Goal: Task Accomplishment & Management: Use online tool/utility

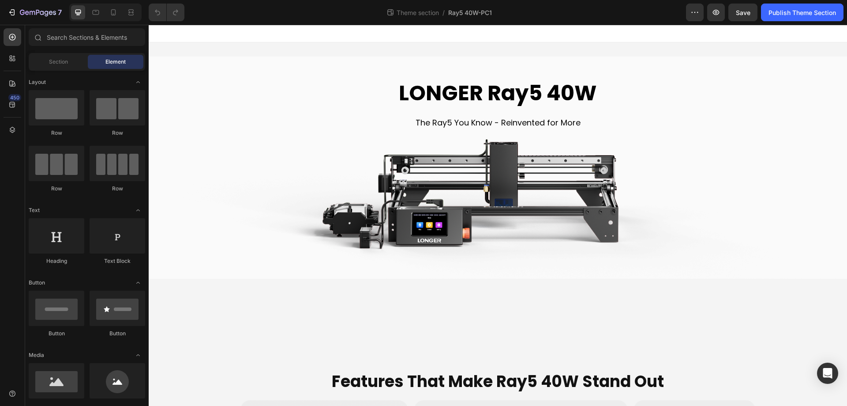
click at [549, 11] on div "Theme section / Ray5 40W-PC1" at bounding box center [439, 13] width 495 height 18
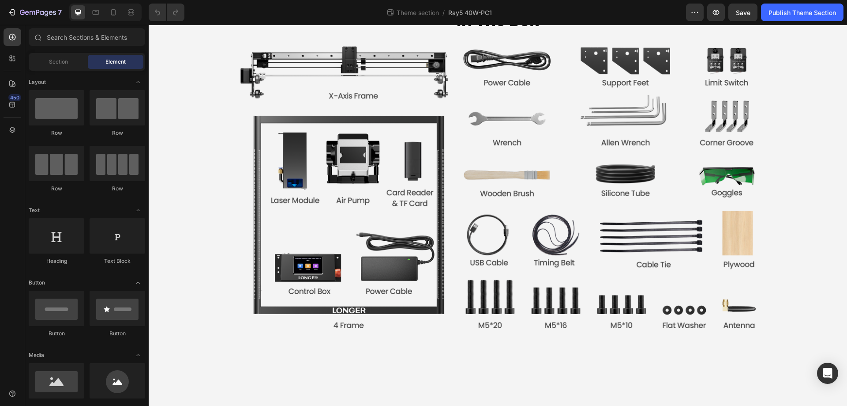
scroll to position [3531, 0]
click at [45, 12] on icon "button" at bounding box center [47, 14] width 4 height 6
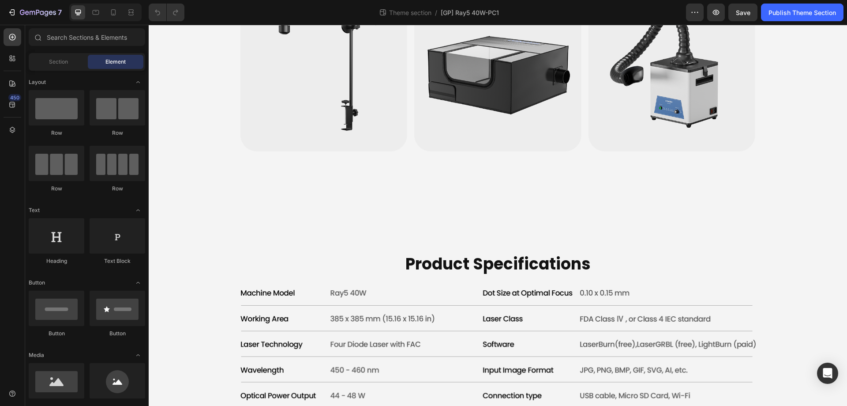
scroll to position [3001, 0]
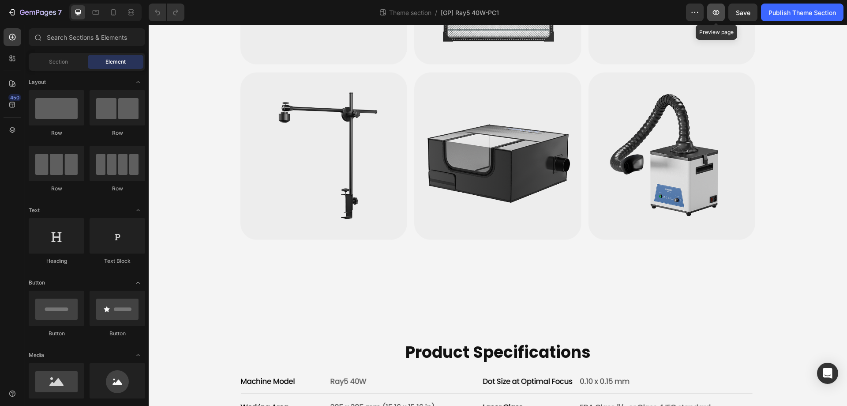
click at [713, 13] on icon "button" at bounding box center [716, 12] width 7 height 5
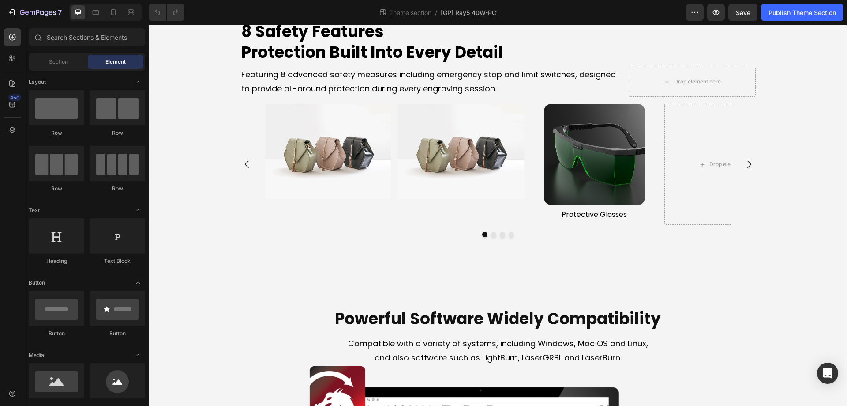
scroll to position [2339, 0]
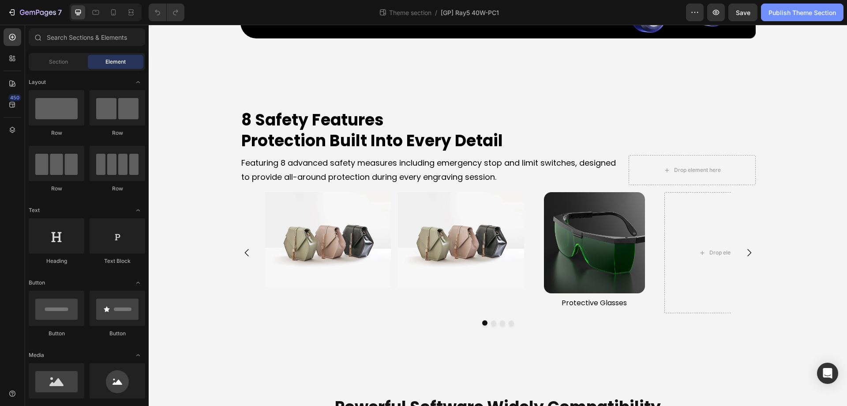
click at [778, 13] on div "Publish Theme Section" at bounding box center [803, 12] width 68 height 9
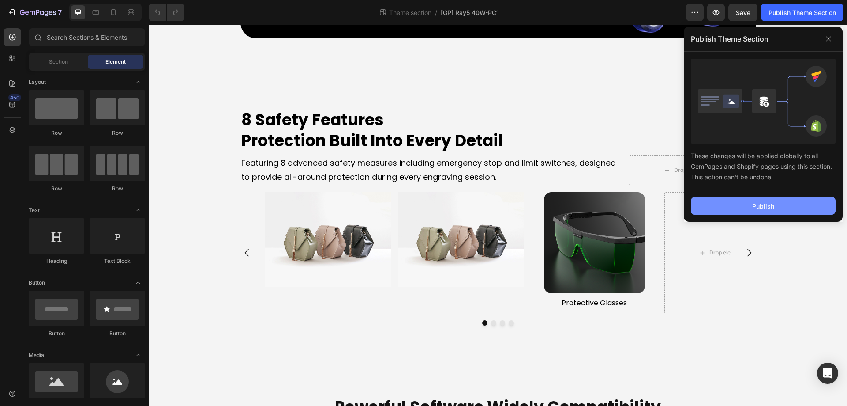
click at [756, 207] on div "Publish" at bounding box center [764, 205] width 22 height 9
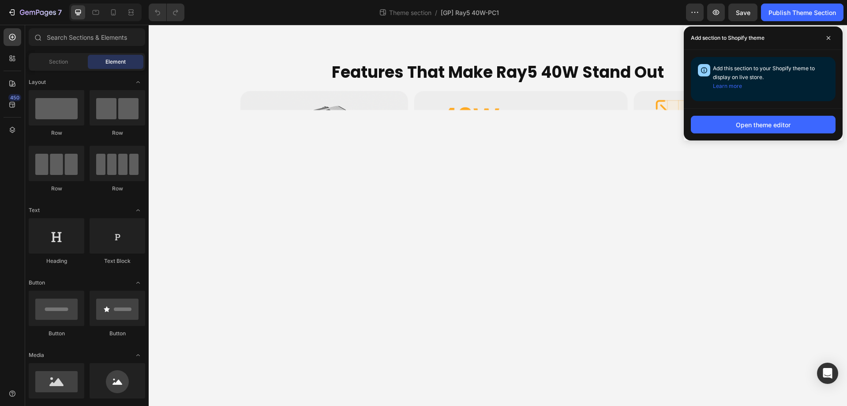
scroll to position [88, 0]
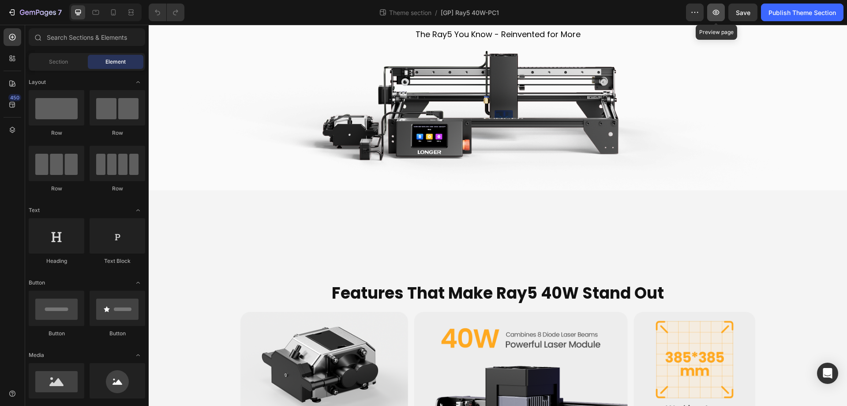
click at [717, 9] on icon "button" at bounding box center [716, 12] width 9 height 9
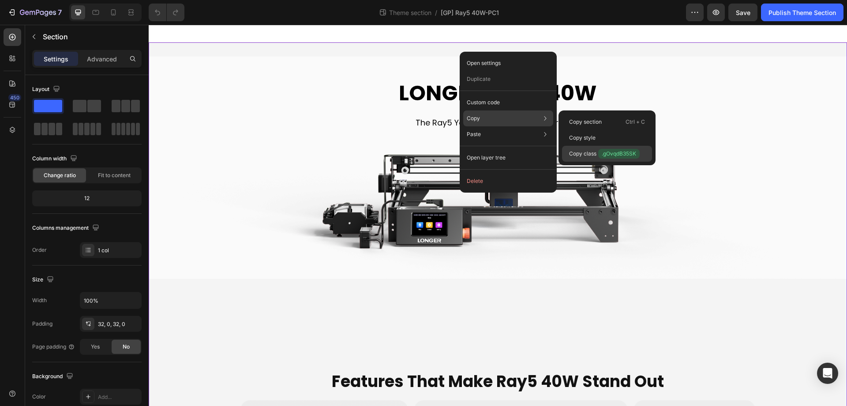
click at [621, 155] on span ".gOvqdB35SK" at bounding box center [618, 154] width 41 height 10
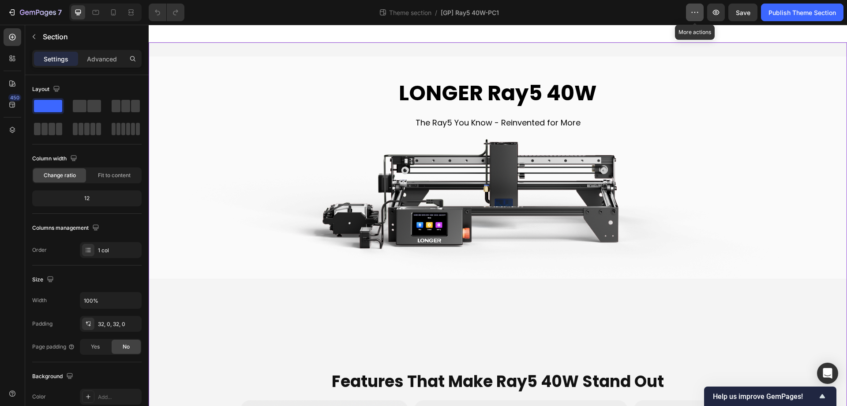
click at [698, 11] on icon "button" at bounding box center [695, 12] width 9 height 9
click at [631, 15] on div "Theme section / [GP] Ray5 40W-PC1" at bounding box center [439, 13] width 495 height 18
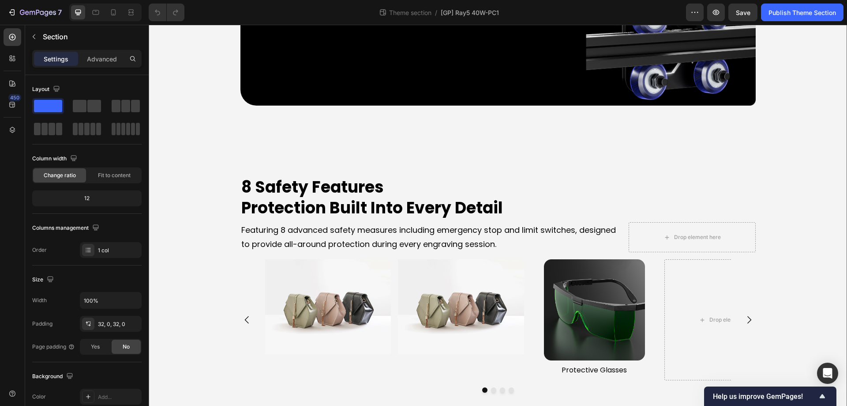
scroll to position [2957, 0]
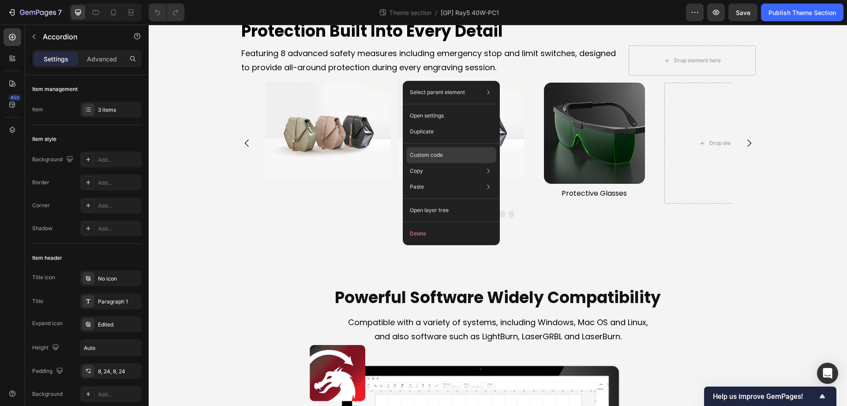
click at [436, 151] on div "Custom code" at bounding box center [451, 155] width 90 height 16
type input "100%"
type input "100"
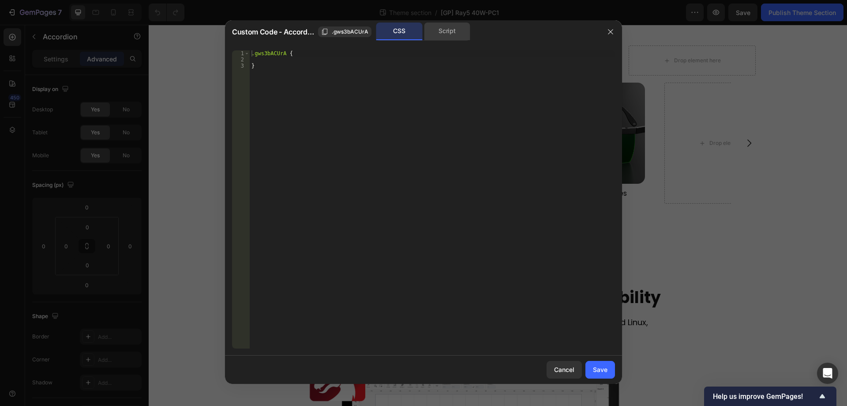
click at [451, 35] on div "Script" at bounding box center [447, 32] width 46 height 18
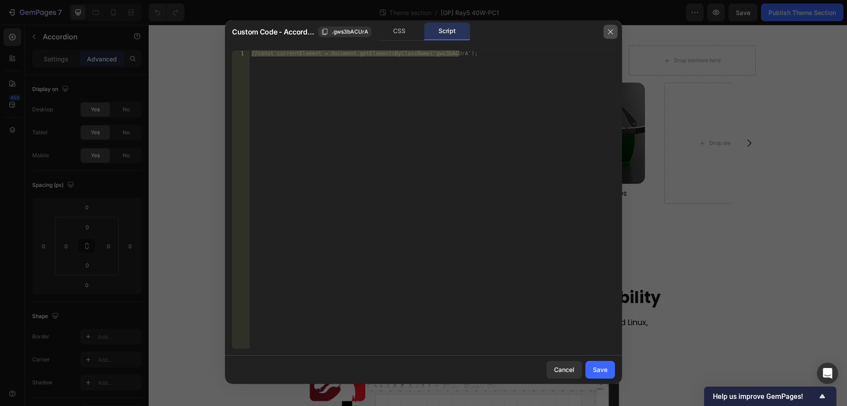
click at [613, 30] on icon "button" at bounding box center [610, 31] width 7 height 7
type input "16"
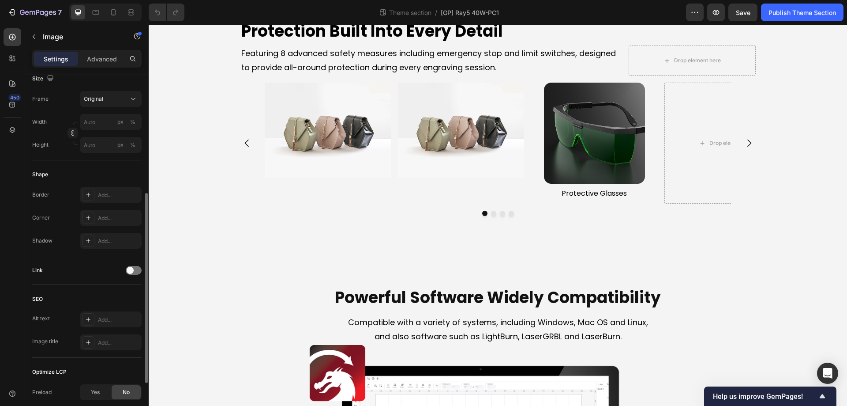
scroll to position [311, 0]
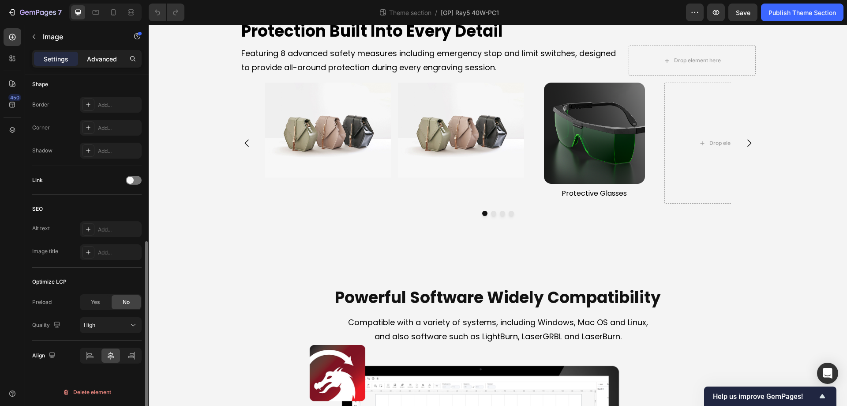
click at [102, 62] on p "Advanced" at bounding box center [102, 58] width 30 height 9
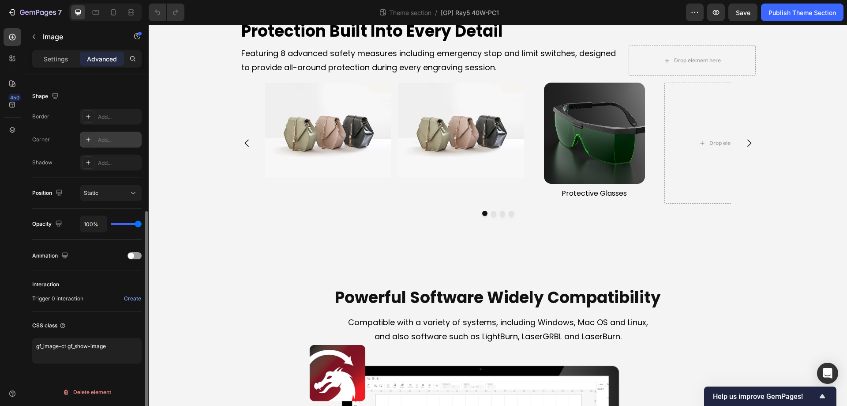
scroll to position [220, 0]
click at [68, 346] on textarea "gf_image-ct gf_show-image" at bounding box center [86, 351] width 109 height 26
drag, startPoint x: 68, startPoint y: 347, endPoint x: 107, endPoint y: 347, distance: 39.7
click at [107, 347] on textarea "gf_image-ct gf_show-image" at bounding box center [86, 351] width 109 height 26
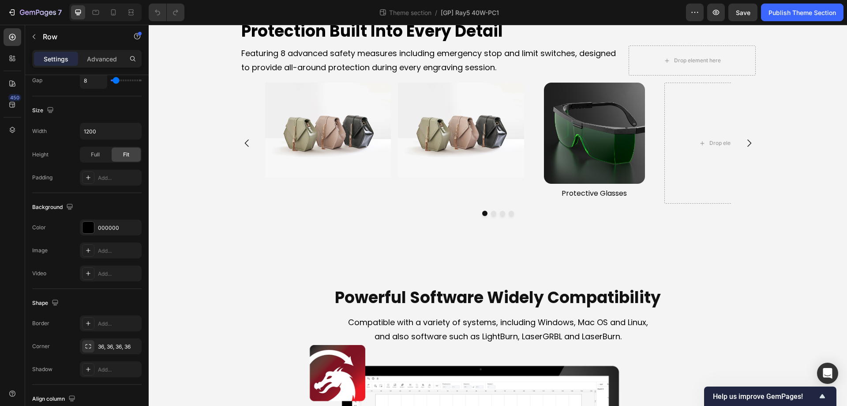
scroll to position [0, 0]
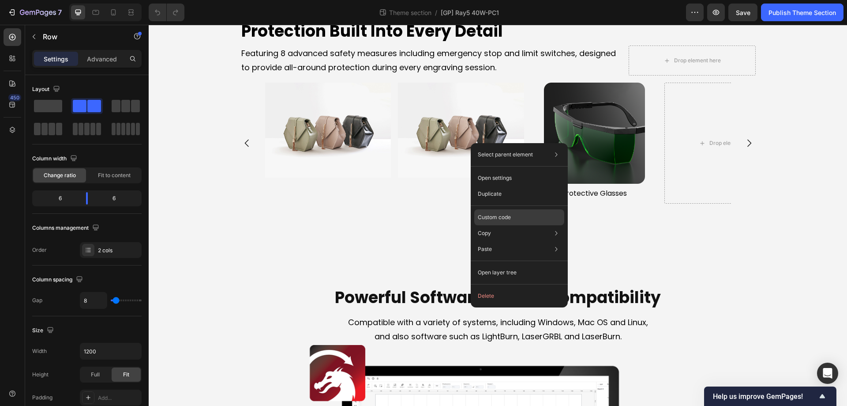
click at [502, 214] on p "Custom code" at bounding box center [494, 217] width 33 height 8
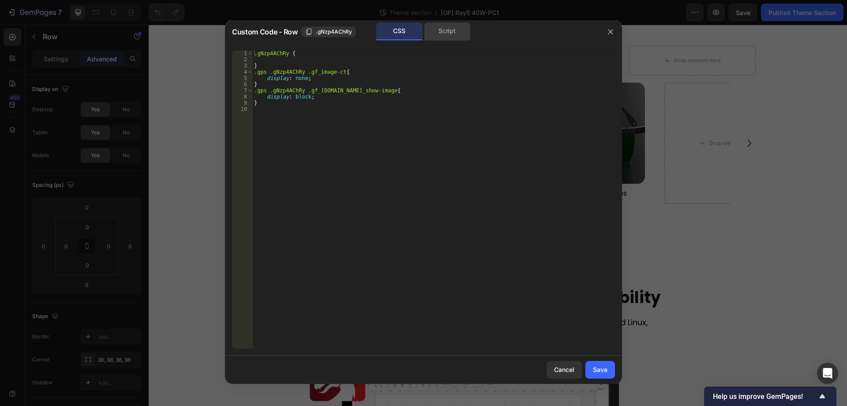
click at [430, 36] on div "Script" at bounding box center [447, 32] width 46 height 18
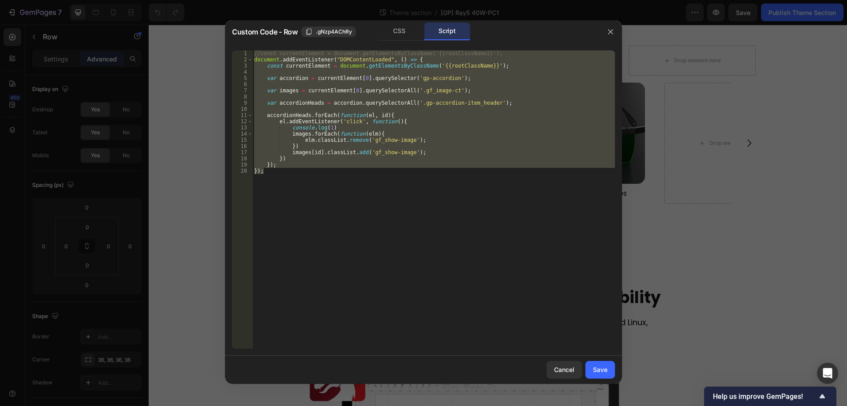
type textarea "}); });"
click at [418, 110] on div "//const currentElement = document.getElementsByClassName('{{rootClassName}}'); …" at bounding box center [433, 199] width 363 height 298
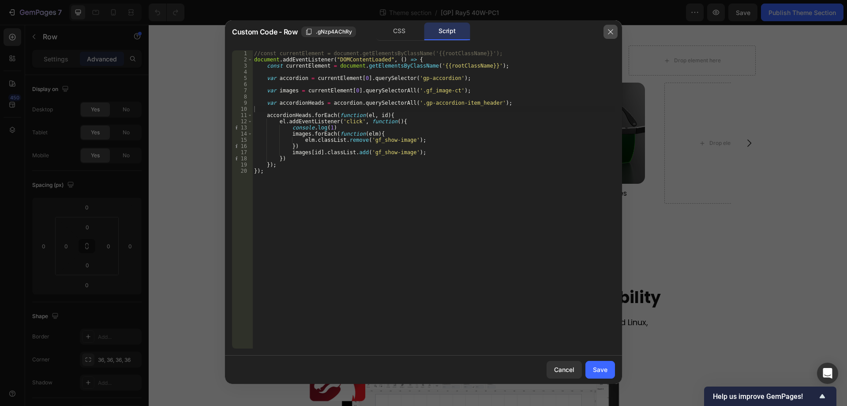
drag, startPoint x: 610, startPoint y: 33, endPoint x: 462, endPoint y: 4, distance: 151.0
click at [610, 33] on icon "button" at bounding box center [610, 31] width 5 height 5
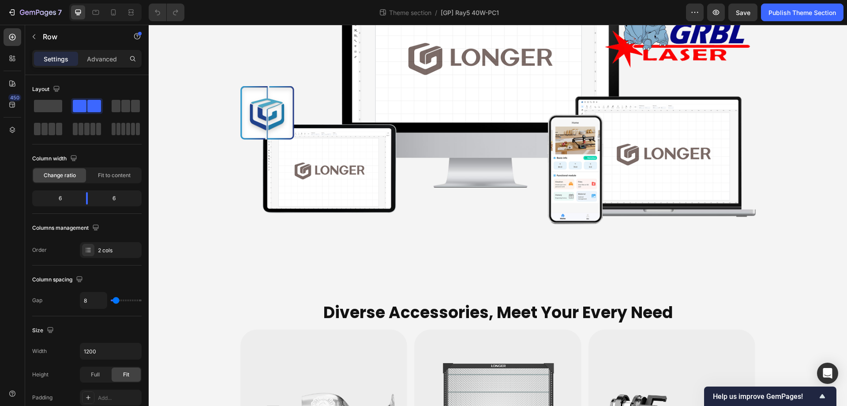
scroll to position [3531, 0]
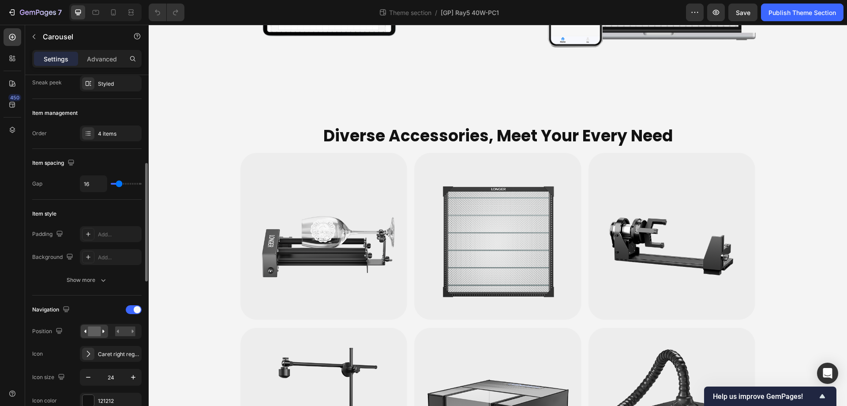
scroll to position [221, 0]
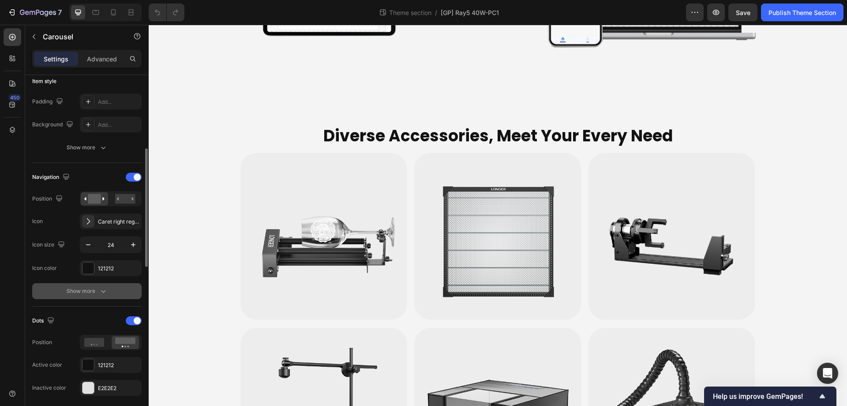
click at [86, 290] on div "Show more" at bounding box center [87, 290] width 41 height 9
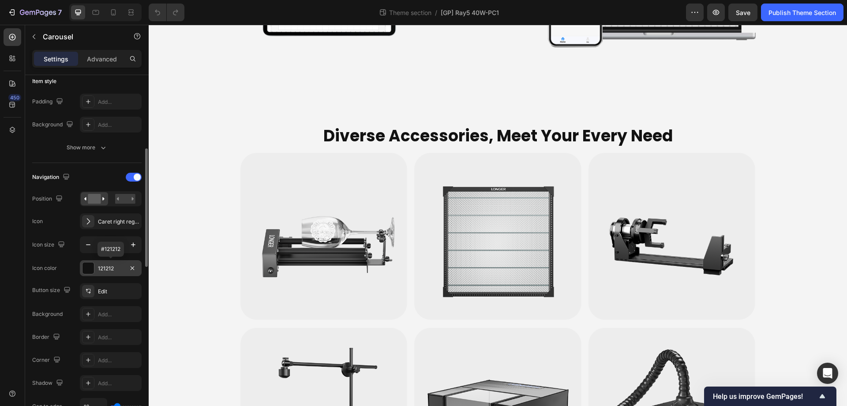
click at [105, 270] on div "121212" at bounding box center [111, 268] width 26 height 8
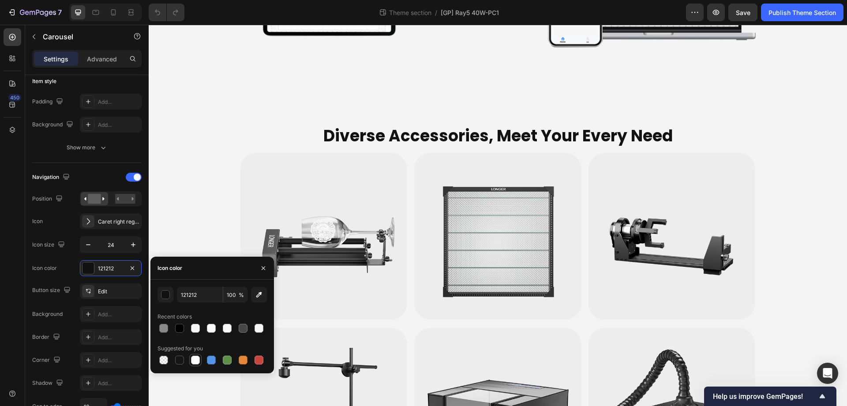
click at [194, 360] on div at bounding box center [195, 359] width 9 height 9
type input "FFFFFF"
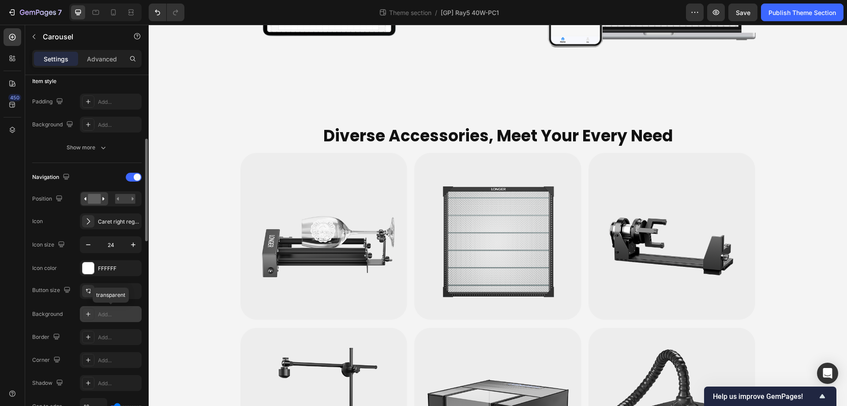
click at [108, 314] on div "Add..." at bounding box center [118, 314] width 41 height 8
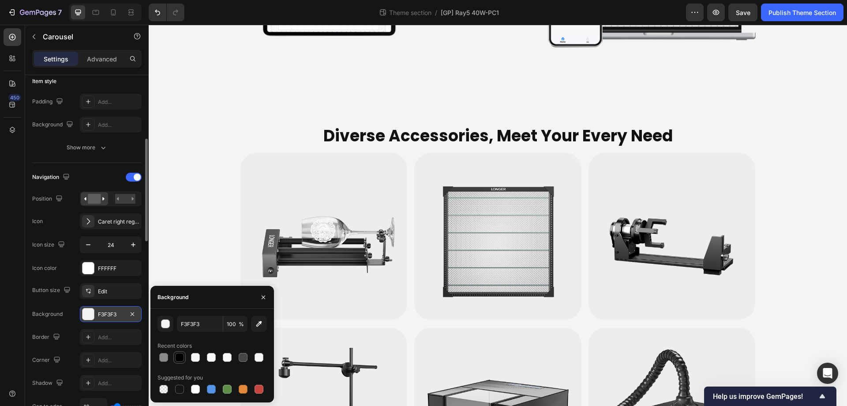
click at [183, 357] on div at bounding box center [179, 357] width 9 height 9
type input "000000"
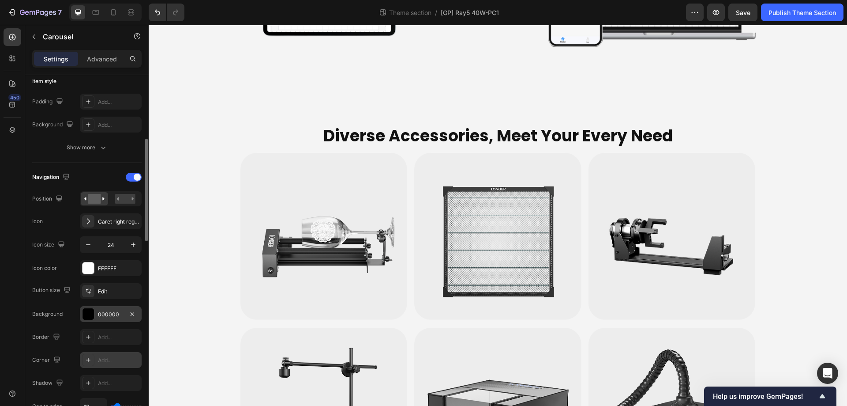
click at [105, 358] on div "Add..." at bounding box center [118, 360] width 41 height 8
click at [91, 243] on icon "button" at bounding box center [88, 244] width 9 height 9
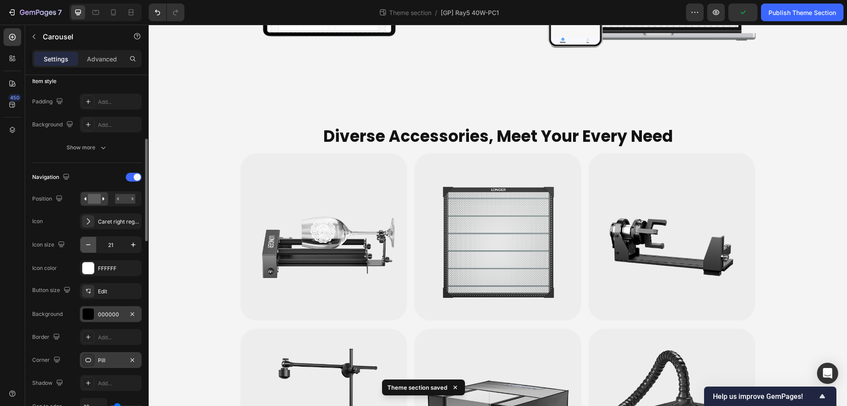
click at [91, 243] on icon "button" at bounding box center [88, 244] width 9 height 9
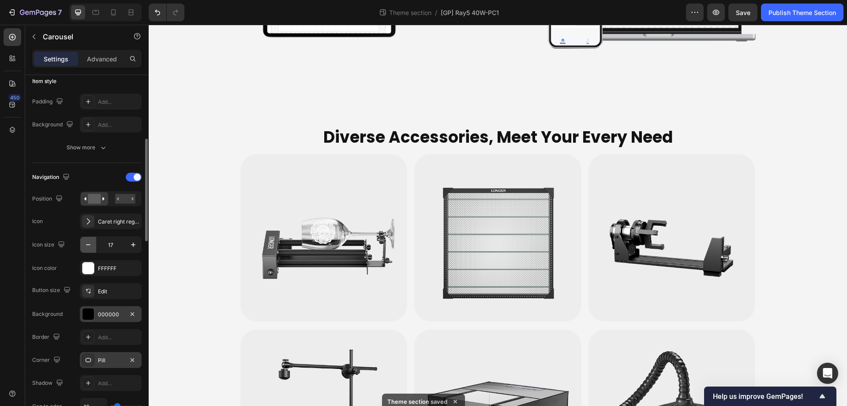
click at [91, 243] on icon "button" at bounding box center [88, 244] width 9 height 9
type input "16"
click at [104, 289] on div "Edit" at bounding box center [118, 291] width 41 height 8
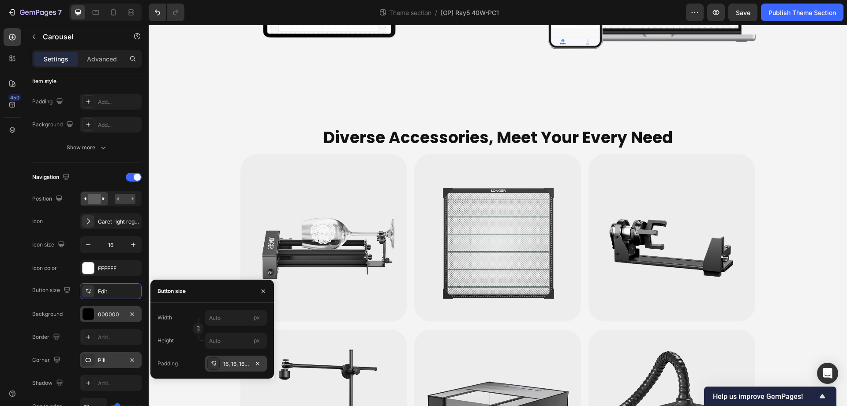
click at [226, 364] on div "16, 16, 16, 16" at bounding box center [236, 364] width 26 height 8
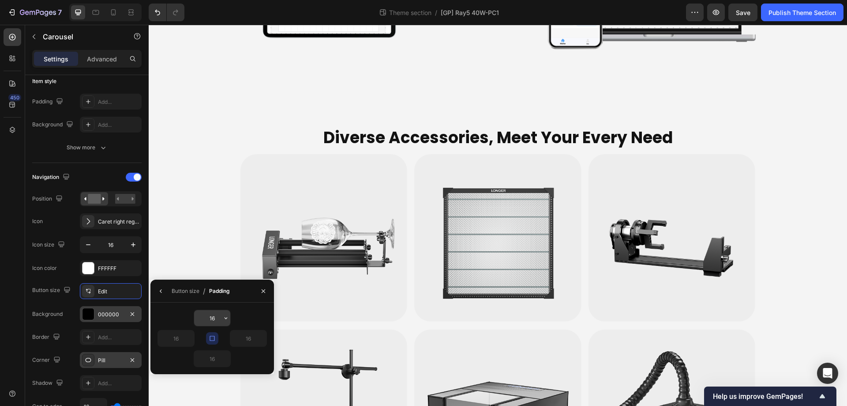
click at [214, 320] on input "16" at bounding box center [212, 318] width 36 height 16
type input "8"
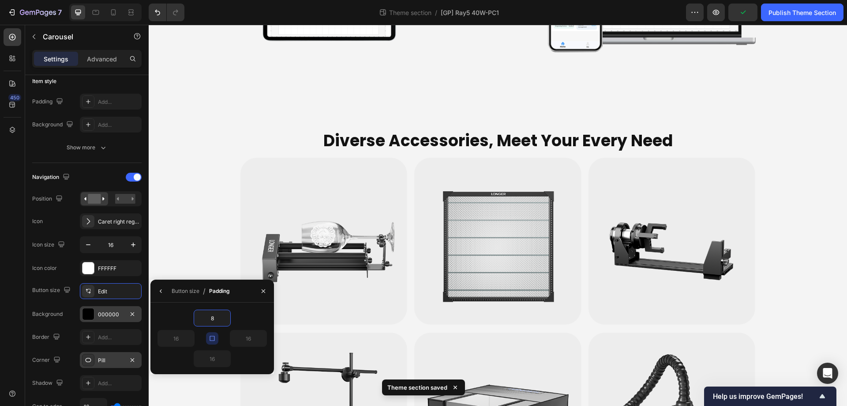
click at [15, 254] on div "450" at bounding box center [13, 206] width 18 height 356
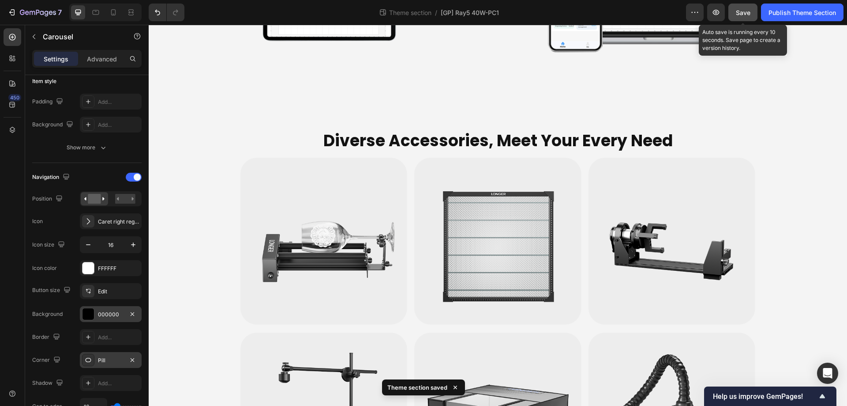
click at [733, 11] on button "Save" at bounding box center [743, 13] width 29 height 18
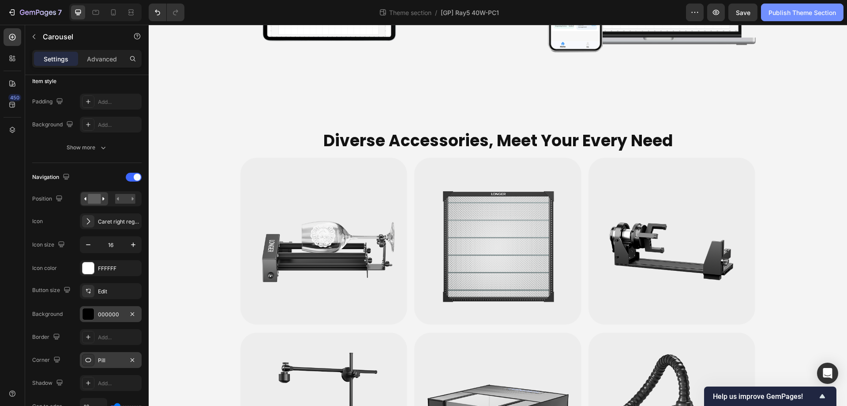
click at [784, 14] on div "Publish Theme Section" at bounding box center [803, 12] width 68 height 9
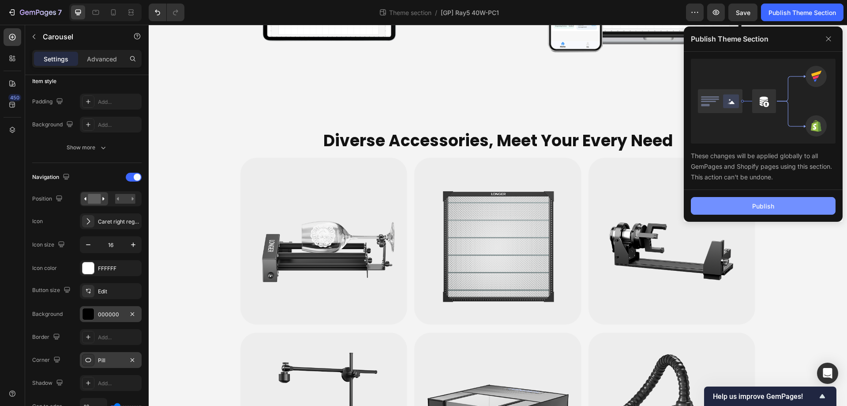
click at [780, 207] on button "Publish" at bounding box center [763, 206] width 145 height 18
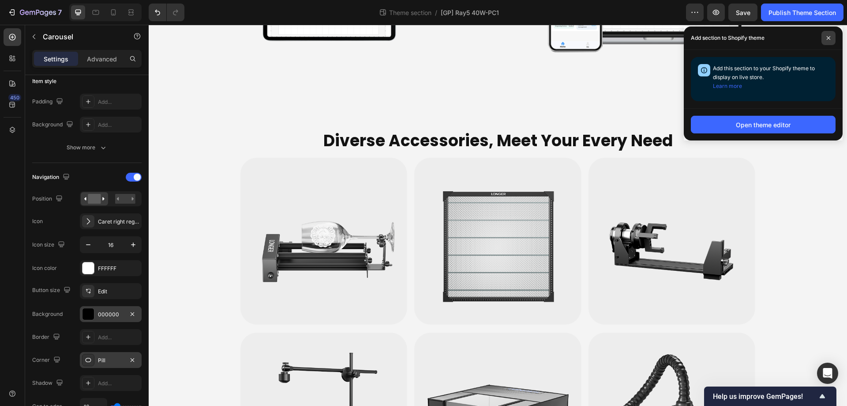
click at [831, 39] on span at bounding box center [829, 38] width 14 height 14
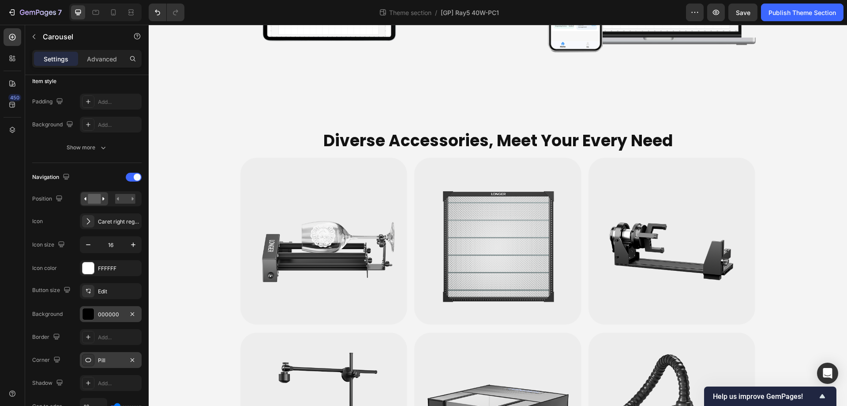
click at [122, 199] on rect at bounding box center [125, 199] width 20 height 10
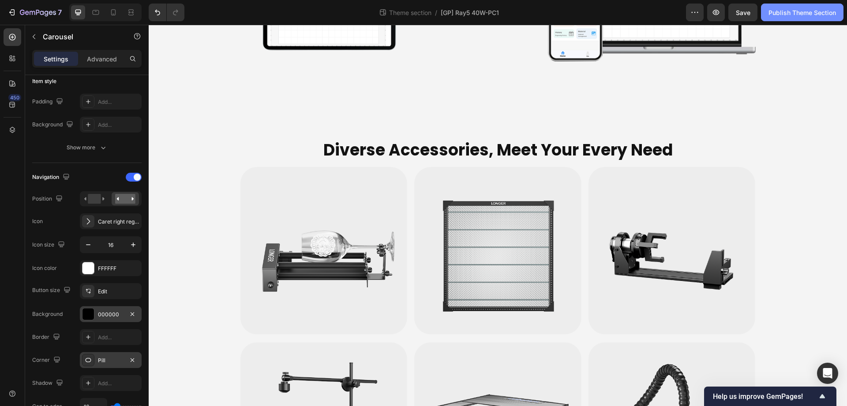
click at [789, 11] on div "Publish Theme Section" at bounding box center [803, 12] width 68 height 9
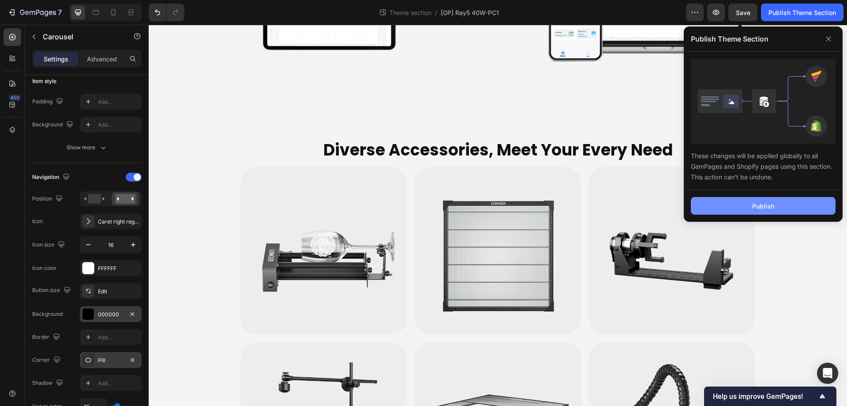
click at [755, 205] on div "Publish" at bounding box center [764, 205] width 22 height 9
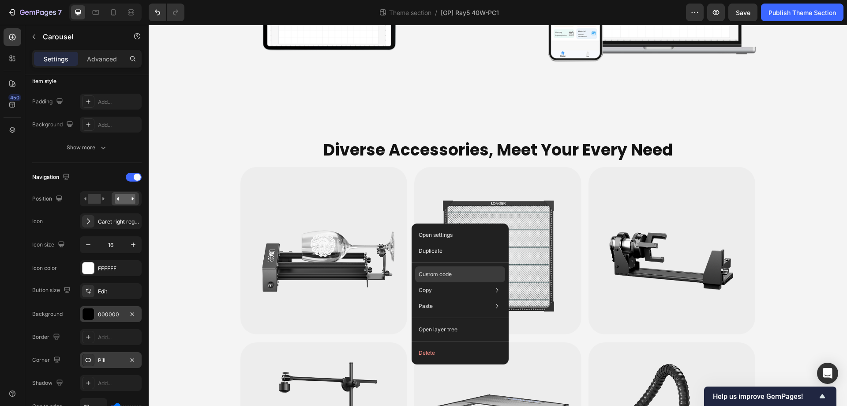
click at [437, 271] on p "Custom code" at bounding box center [435, 274] width 33 height 8
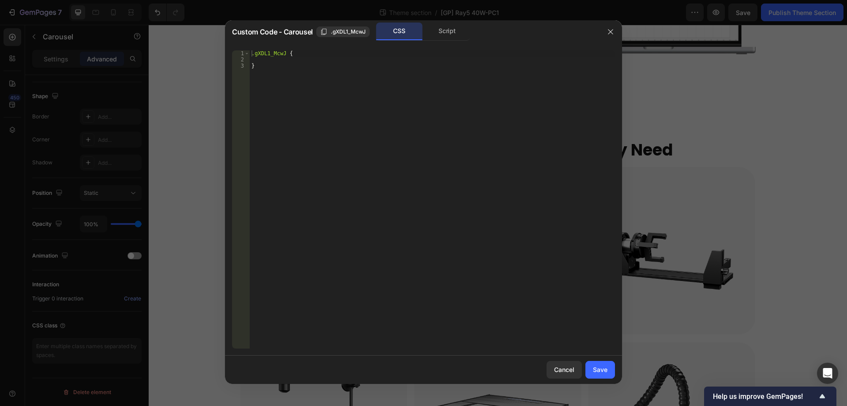
type textarea "}"
click at [368, 87] on div ".gXDL1_McwJ { }" at bounding box center [432, 205] width 365 height 310
paste textarea "}"
drag, startPoint x: 327, startPoint y: 78, endPoint x: 237, endPoint y: 79, distance: 90.0
click at [237, 79] on div "} 1 2 3 4 5 6 7 8 9 10 11 .gXDL1_McwJ { } button .gp-carousel-action-next Speci…" at bounding box center [423, 199] width 383 height 298
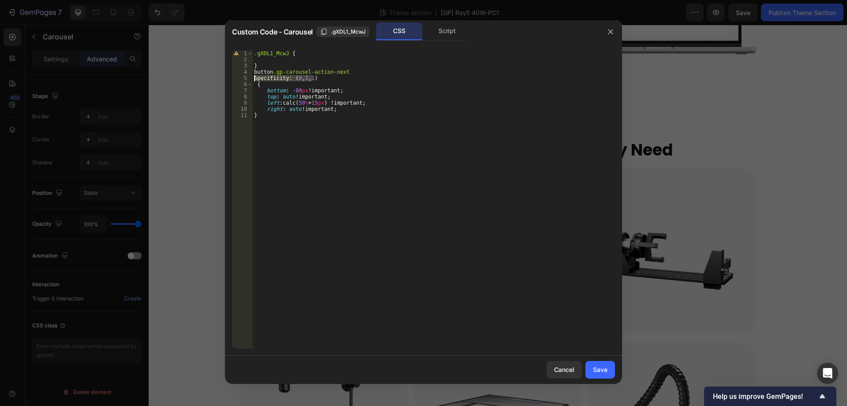
type textarea "Specificity: (0,1,1)"
click at [342, 30] on span ".gXDL1_McwJ" at bounding box center [348, 32] width 35 height 8
click at [252, 72] on div ".gXDL1_McwJ { } button .gp-carousel-action-next { bottom : -80 px !important ; …" at bounding box center [432, 205] width 365 height 310
paste textarea ".gXDL1_McwJ"
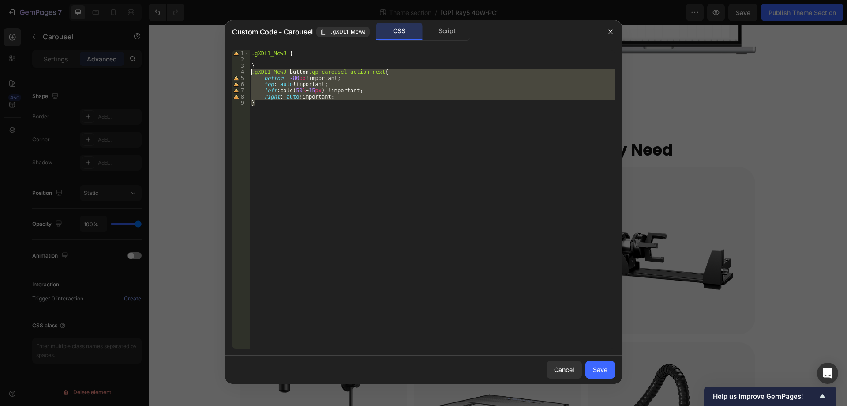
drag, startPoint x: 263, startPoint y: 104, endPoint x: 242, endPoint y: 73, distance: 37.5
click at [242, 73] on div ".gXDL1_McwJ button.gp-carousel-action-next{ 1 2 3 4 5 6 7 8 9 .gXDL1_McwJ { } .…" at bounding box center [423, 199] width 383 height 298
click at [270, 104] on div ".gXDL1_McwJ { } .gXDL1_McwJ button .gp-carousel-action-next { bottom : -80 px !…" at bounding box center [432, 199] width 365 height 298
type textarea "}"
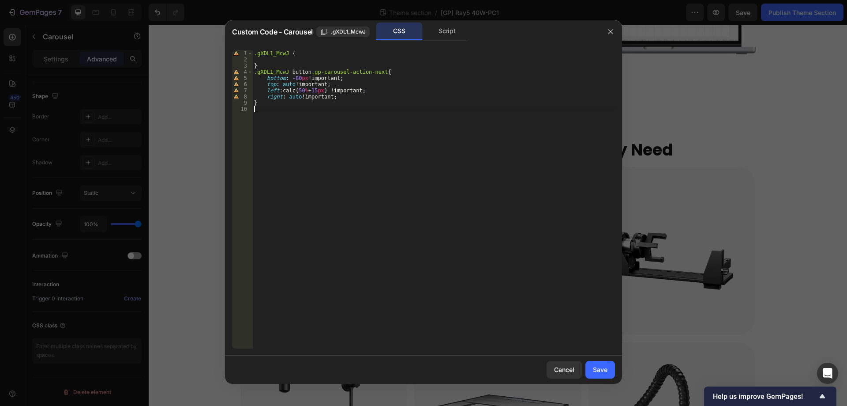
paste textarea "}"
drag, startPoint x: 309, startPoint y: 71, endPoint x: 376, endPoint y: 73, distance: 66.7
click at [376, 73] on div ".gXDL1_McwJ { } .gXDL1_McwJ button .gp-carousel-action-next { bottom : -80 px !…" at bounding box center [433, 205] width 363 height 310
paste textarea "back"
click at [329, 76] on div ".gXDL1_McwJ { } .gXDL1_McwJ button .gp-carousel-action-back { bottom : -80 px !…" at bounding box center [433, 205] width 363 height 310
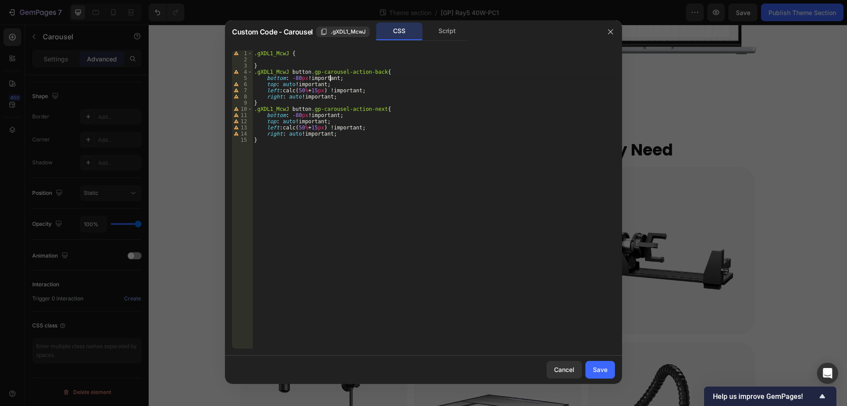
click at [329, 76] on div ".gXDL1_McwJ { } .gXDL1_McwJ button .gp-carousel-action-back { bottom : -80 px !…" at bounding box center [433, 205] width 363 height 310
click at [311, 83] on div ".gXDL1_McwJ { } .gXDL1_McwJ button .gp-carousel-action-back { bottom : -80 px ;…" at bounding box center [433, 205] width 363 height 310
click at [342, 88] on div ".gXDL1_McwJ { } .gXDL1_McwJ button .gp-carousel-action-back { bottom : -80 px ;…" at bounding box center [433, 205] width 363 height 310
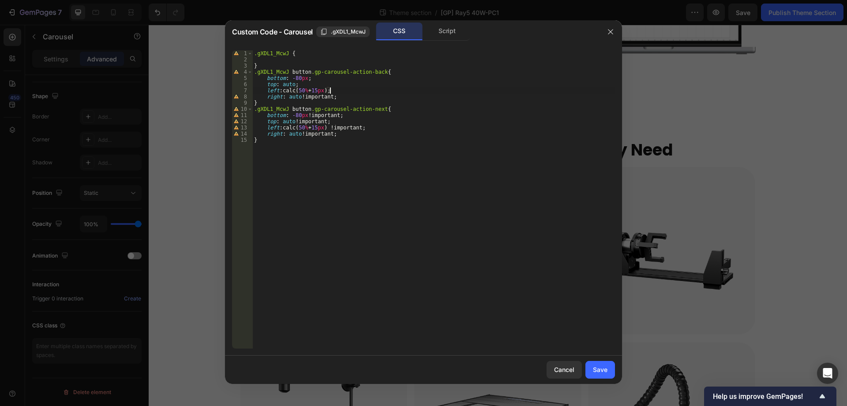
click at [316, 98] on div ".gXDL1_McwJ { } .gXDL1_McwJ button .gp-carousel-action-back { bottom : -80 px ;…" at bounding box center [433, 205] width 363 height 310
click at [324, 114] on div ".gXDL1_McwJ { } .gXDL1_McwJ button .gp-carousel-action-back { bottom : -80 px ;…" at bounding box center [433, 205] width 363 height 310
click at [344, 126] on div ".gXDL1_McwJ { } .gXDL1_McwJ button .gp-carousel-action-back { bottom : -80 px ;…" at bounding box center [433, 205] width 363 height 310
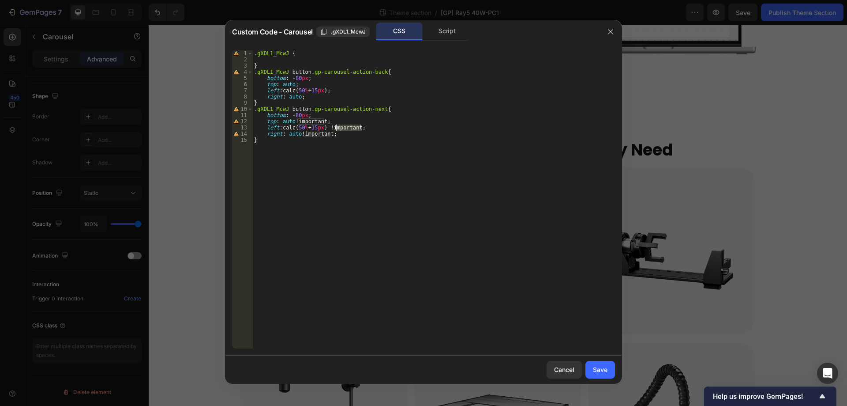
click at [344, 126] on div ".gXDL1_McwJ { } .gXDL1_McwJ button .gp-carousel-action-back { bottom : -80 px ;…" at bounding box center [433, 205] width 363 height 310
click at [326, 133] on div ".gXDL1_McwJ { } .gXDL1_McwJ button .gp-carousel-action-back { bottom : -80 px ;…" at bounding box center [433, 205] width 363 height 310
click at [314, 120] on div ".gXDL1_McwJ { } .gXDL1_McwJ button .gp-carousel-action-back { bottom : -80 px ;…" at bounding box center [433, 205] width 363 height 310
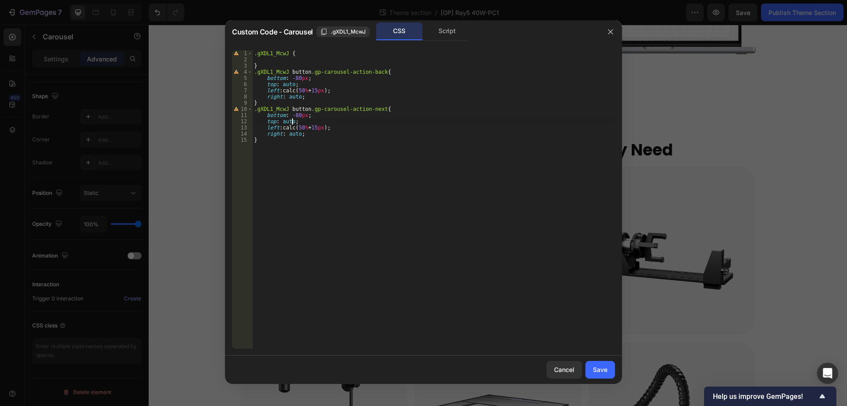
click at [306, 94] on div ".gXDL1_McwJ { } .gXDL1_McwJ button .gp-carousel-action-back { bottom : -80 px ;…" at bounding box center [433, 205] width 363 height 310
click at [274, 89] on div ".gXDL1_McwJ { } .gXDL1_McwJ button .gp-carousel-action-back { bottom : -80 px ;…" at bounding box center [433, 205] width 363 height 310
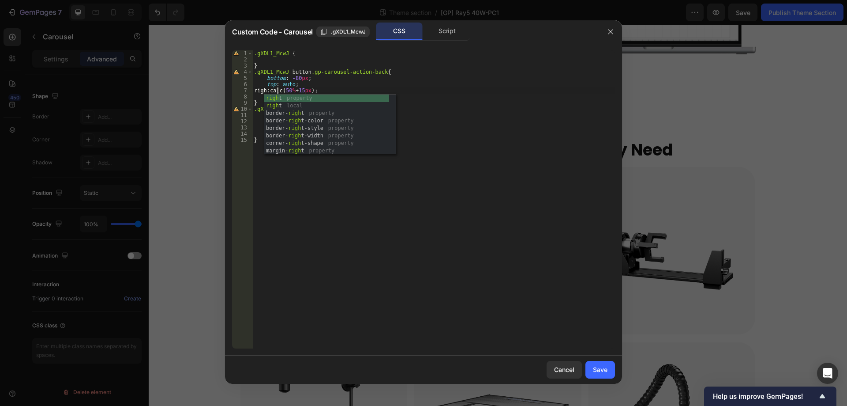
scroll to position [0, 2]
click at [318, 86] on div ".gXDL1_McwJ { } .gXDL1_McwJ button .gp-carousel-action-back { bottom : -80 px ;…" at bounding box center [433, 205] width 363 height 310
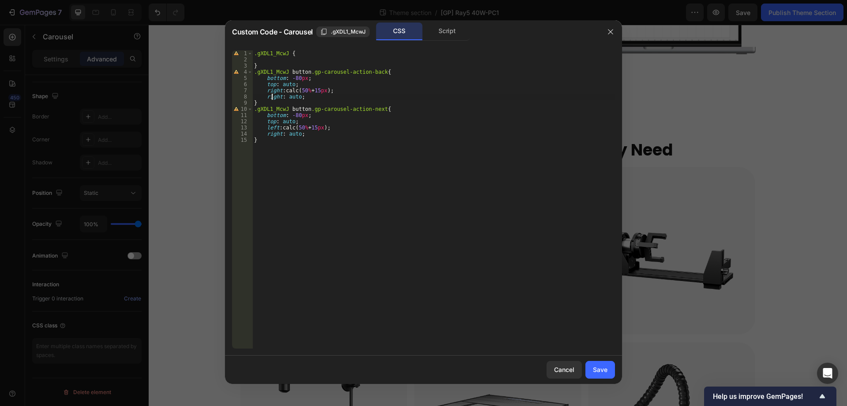
click at [271, 97] on div ".gXDL1_McwJ { } .gXDL1_McwJ button .gp-carousel-action-back { bottom : -80 px ;…" at bounding box center [433, 205] width 363 height 310
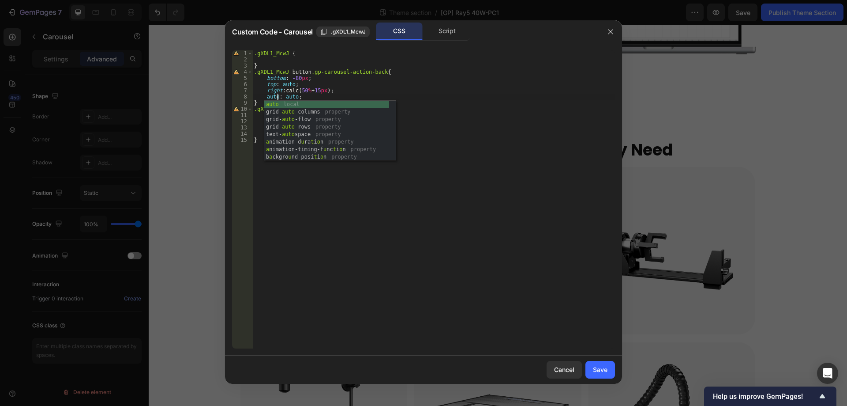
click at [377, 86] on div ".gXDL1_McwJ { } .gXDL1_McwJ button .gp-carousel-action-back { bottom : -80 px ;…" at bounding box center [433, 205] width 363 height 310
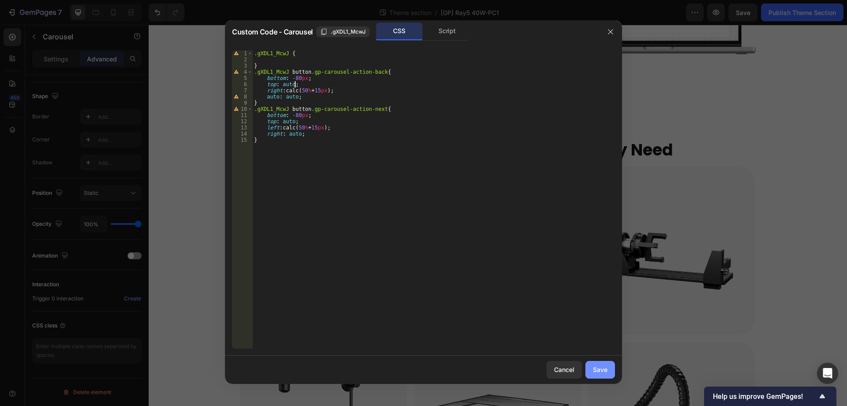
type textarea "top: auto;"
click at [598, 371] on div "Save" at bounding box center [600, 369] width 15 height 9
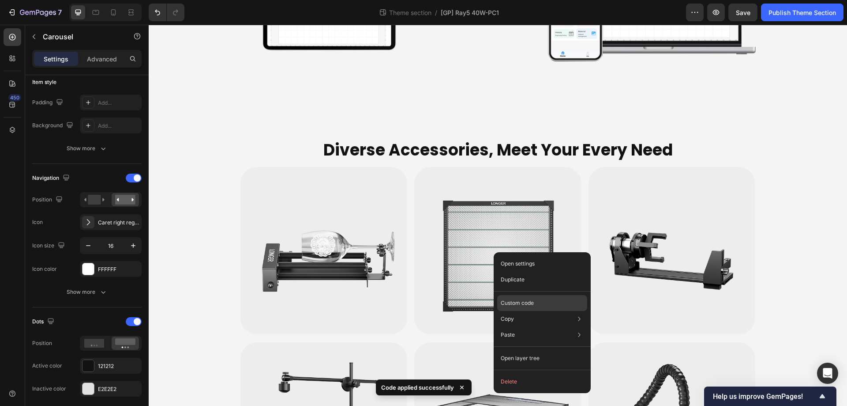
click at [517, 301] on p "Custom code" at bounding box center [517, 303] width 33 height 8
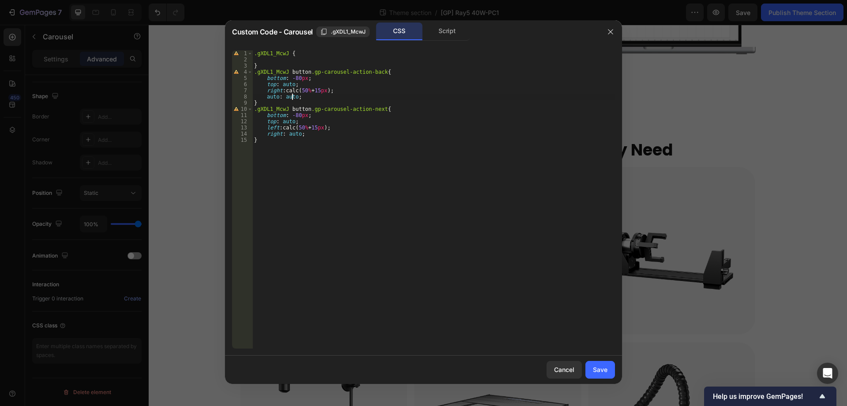
click at [293, 96] on div ".gXDL1_McwJ { } .gXDL1_McwJ button .gp-carousel-action-back { bottom : -80 px ;…" at bounding box center [433, 205] width 363 height 310
click at [295, 96] on div ".gXDL1_McwJ { } .gXDL1_McwJ button .gp-carousel-action-back { bottom : -80 px ;…" at bounding box center [433, 205] width 363 height 310
type textarea "auto: auto !;"
click at [602, 372] on div "Save" at bounding box center [600, 369] width 15 height 9
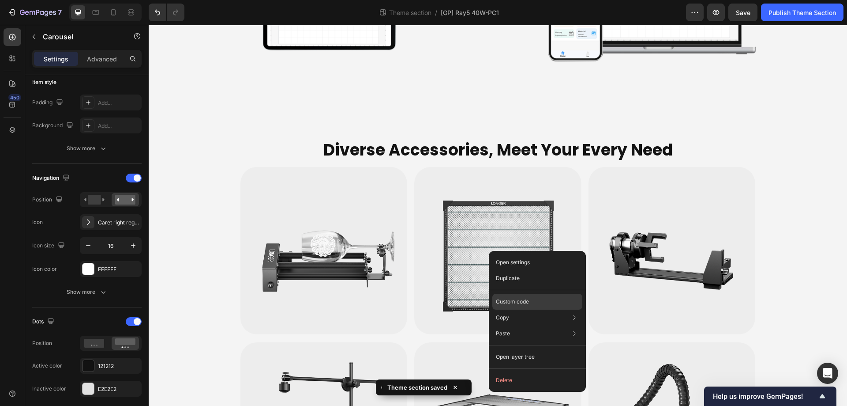
click at [515, 301] on p "Custom code" at bounding box center [512, 301] width 33 height 8
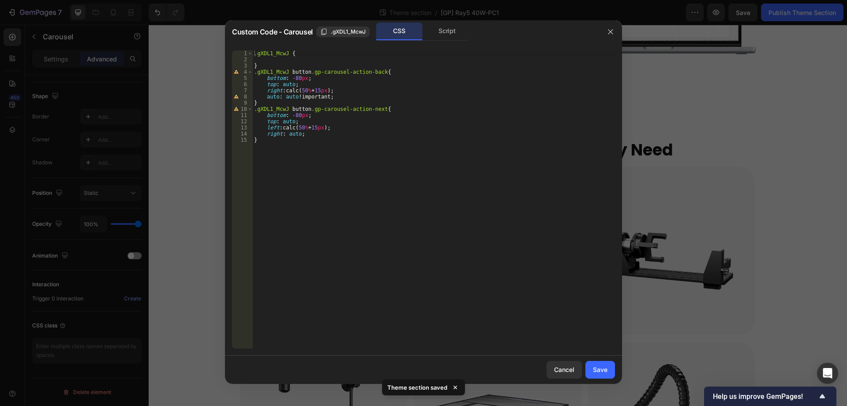
click at [273, 96] on div ".gXDL1_McwJ { } .gXDL1_McwJ button .gp-carousel-action-back { bottom : -80 px ;…" at bounding box center [433, 205] width 363 height 310
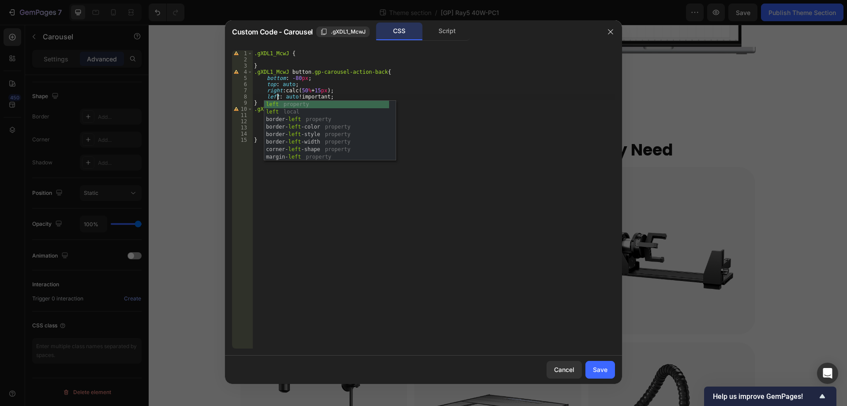
scroll to position [0, 2]
click at [518, 164] on div ".gXDL1_McwJ { } .gXDL1_McwJ button .gp-carousel-action-back { bottom : -80 px ;…" at bounding box center [433, 205] width 363 height 310
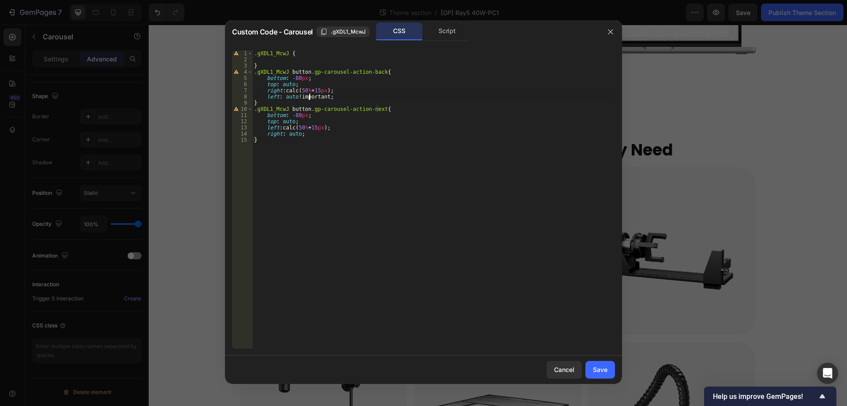
click at [309, 95] on div ".gXDL1_McwJ { } .gXDL1_McwJ button .gp-carousel-action-back { bottom : -80 px ;…" at bounding box center [433, 205] width 363 height 310
type textarea "left: auto;"
click at [613, 372] on button "Save" at bounding box center [601, 370] width 30 height 18
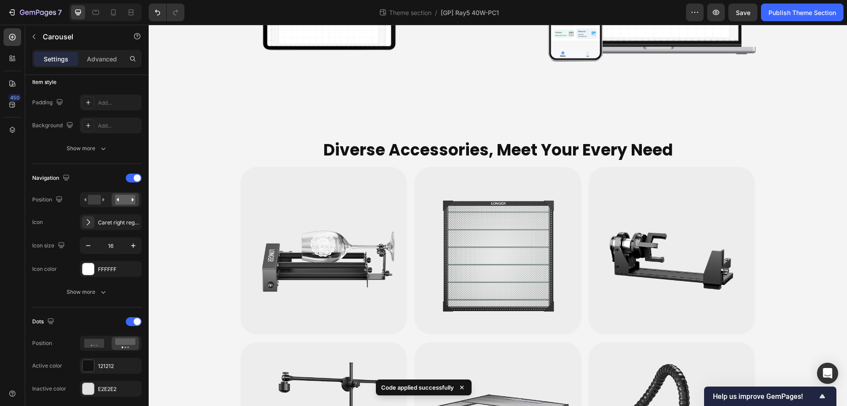
click at [99, 61] on p "Advanced" at bounding box center [102, 58] width 30 height 9
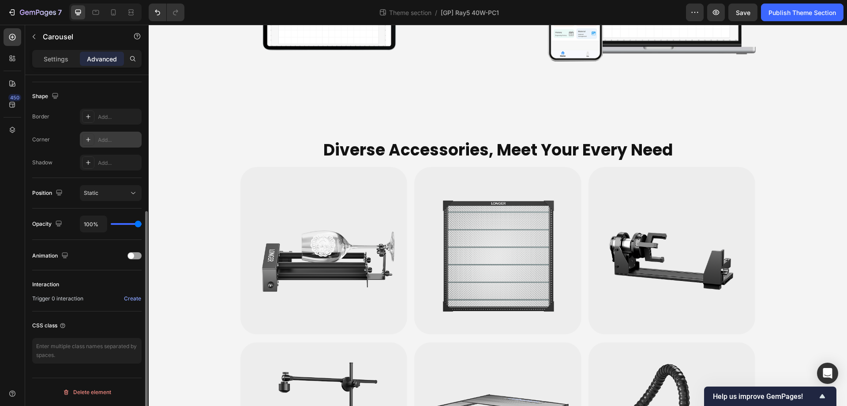
scroll to position [132, 0]
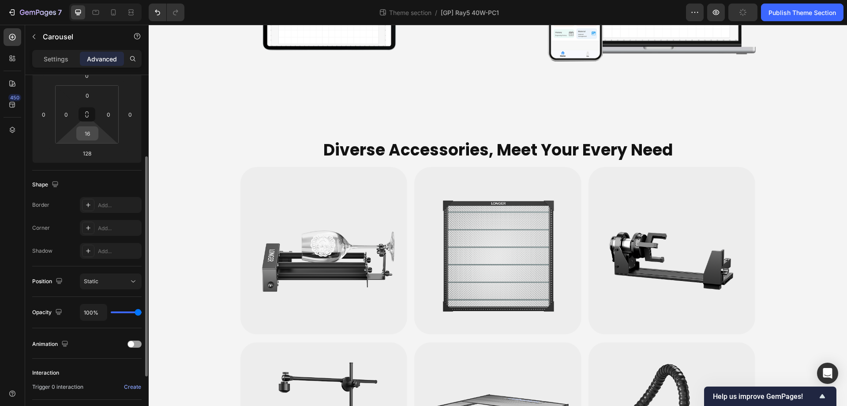
click at [92, 137] on input "16" at bounding box center [88, 133] width 18 height 13
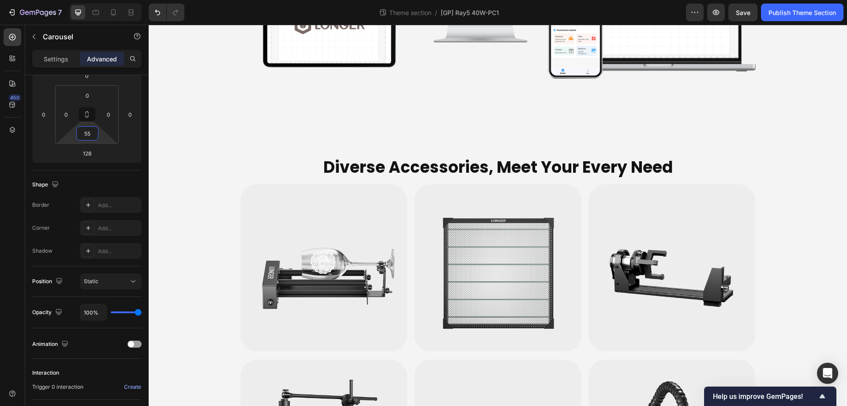
type input "55"
click at [91, 12] on div at bounding box center [96, 12] width 14 height 14
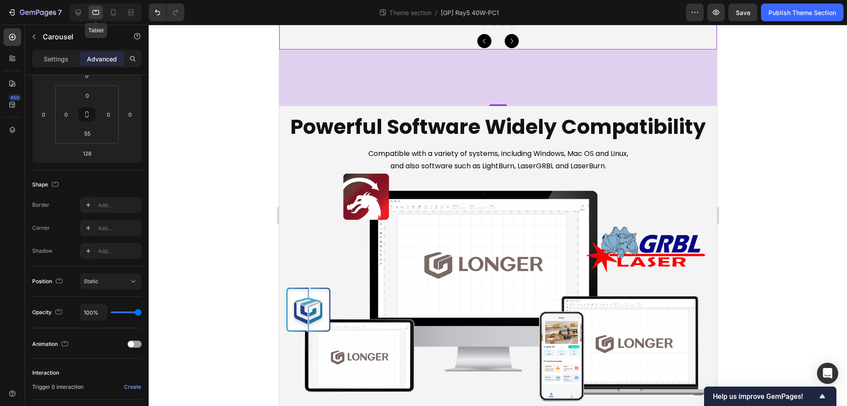
scroll to position [3245, 0]
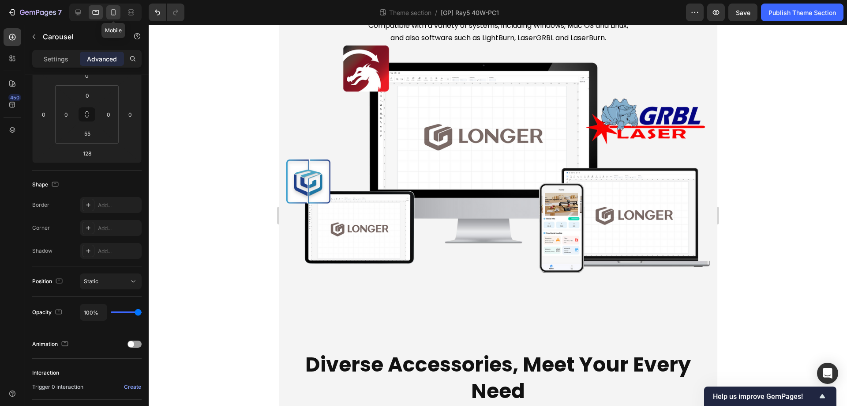
click at [111, 13] on icon at bounding box center [113, 12] width 9 height 9
type input "40"
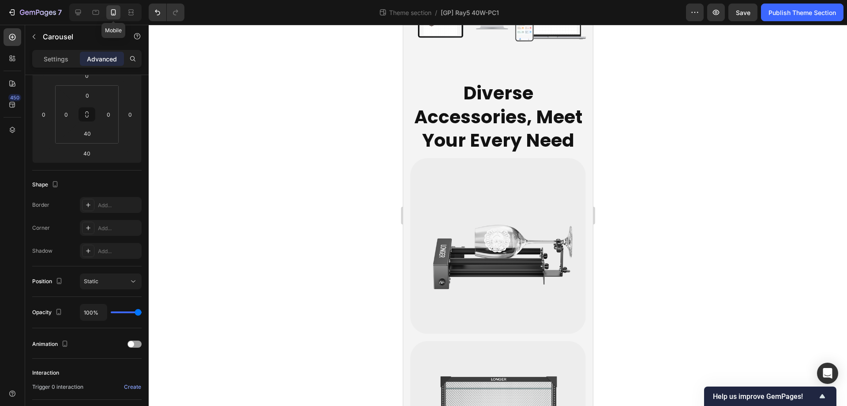
scroll to position [3515, 0]
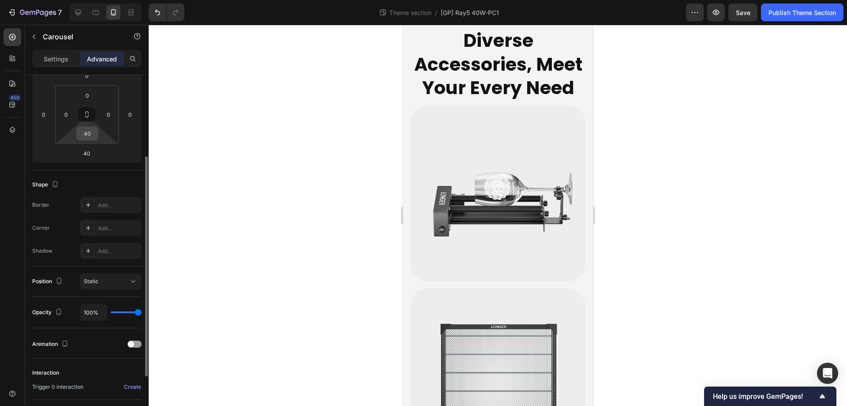
click at [91, 136] on input "40" at bounding box center [88, 133] width 18 height 13
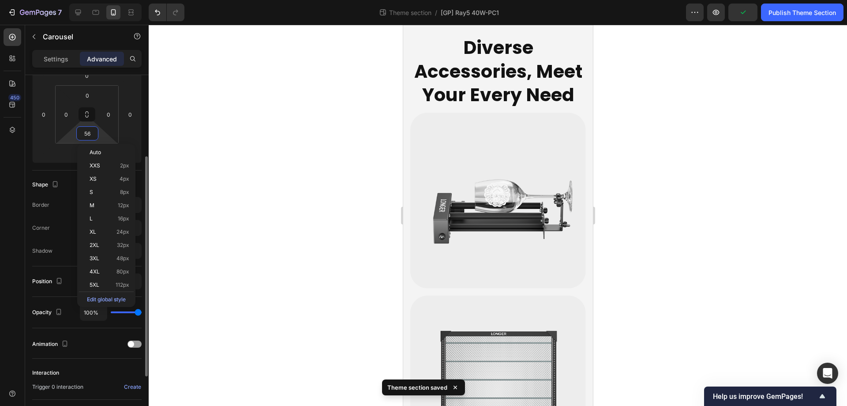
type input "55"
click at [683, 227] on div at bounding box center [498, 215] width 699 height 381
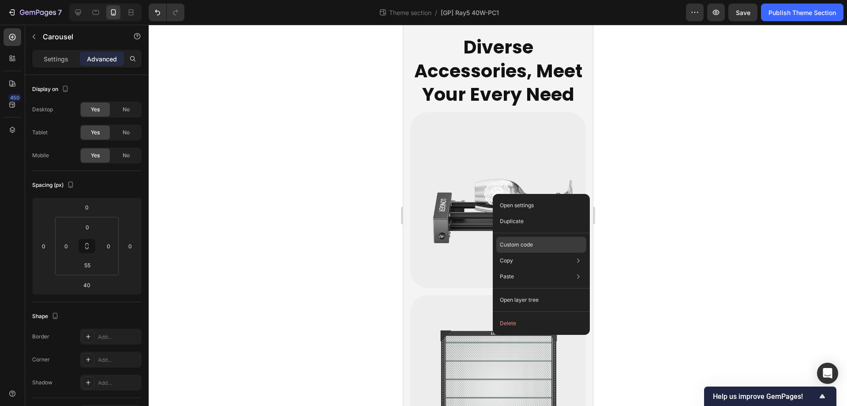
click at [515, 247] on p "Custom code" at bounding box center [516, 245] width 33 height 8
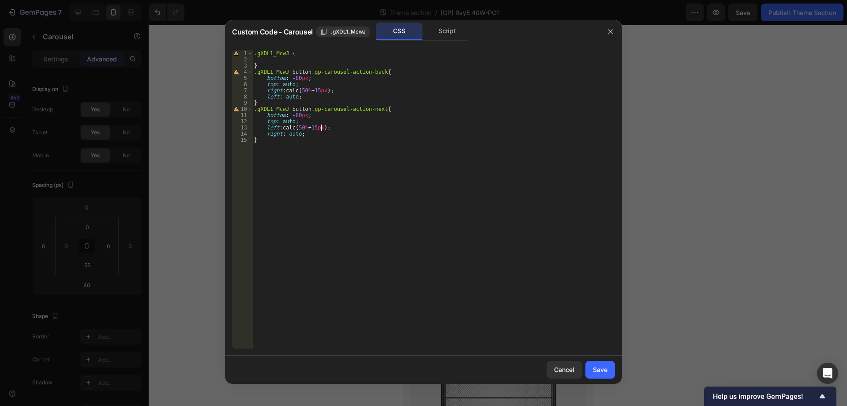
click at [321, 127] on div ".gXDL1_McwJ { } .gXDL1_McwJ button .gp-carousel-action-back { bottom : -80 px ;…" at bounding box center [433, 205] width 363 height 310
click at [324, 89] on div ".gXDL1_McwJ { } .gXDL1_McwJ button .gp-carousel-action-back { bottom : -80 px ;…" at bounding box center [433, 205] width 363 height 310
click at [403, 161] on div ".gXDL1_McwJ { } .gXDL1_McwJ button .gp-carousel-action-back { bottom : -80 px ;…" at bounding box center [433, 205] width 363 height 310
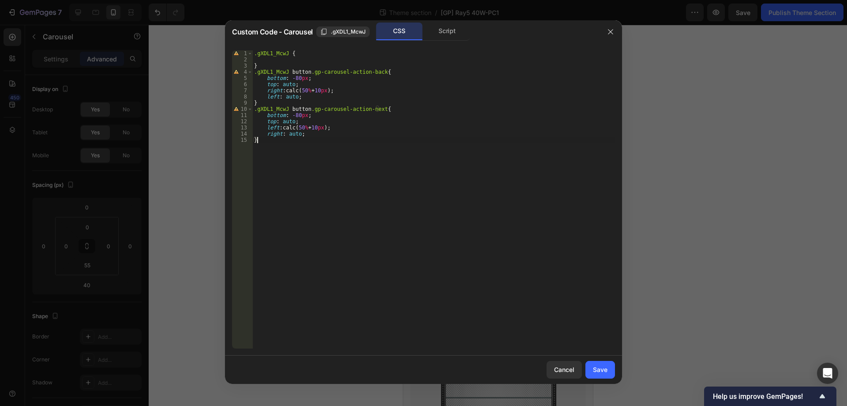
scroll to position [0, 0]
type textarea "}"
drag, startPoint x: 602, startPoint y: 367, endPoint x: 174, endPoint y: 275, distance: 437.9
click at [602, 367] on div "Save" at bounding box center [600, 369] width 15 height 9
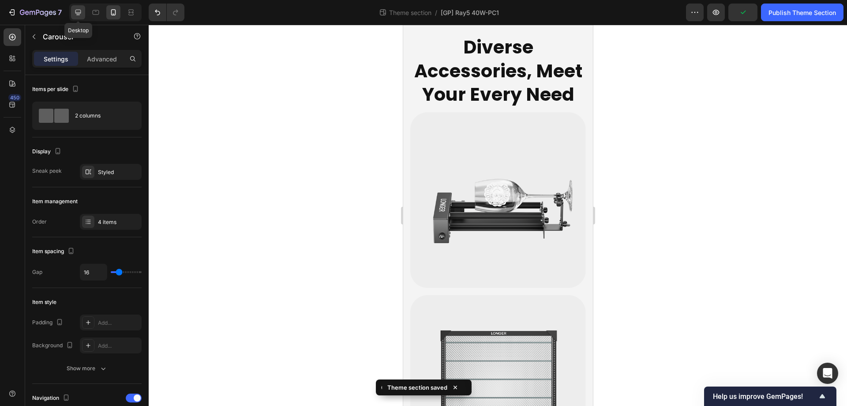
click at [73, 9] on div at bounding box center [78, 12] width 14 height 14
type input "1200"
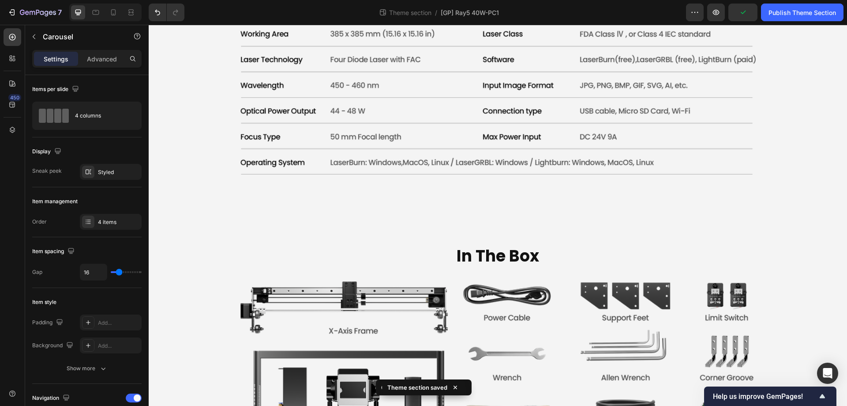
scroll to position [3562, 0]
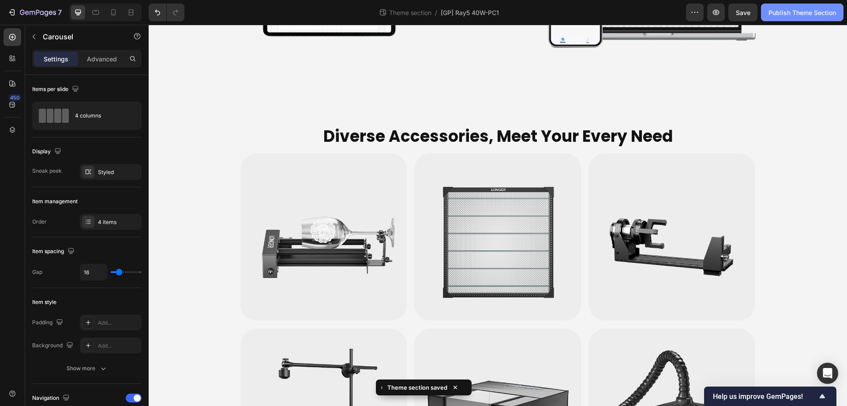
click at [798, 11] on div "Publish Theme Section" at bounding box center [803, 12] width 68 height 9
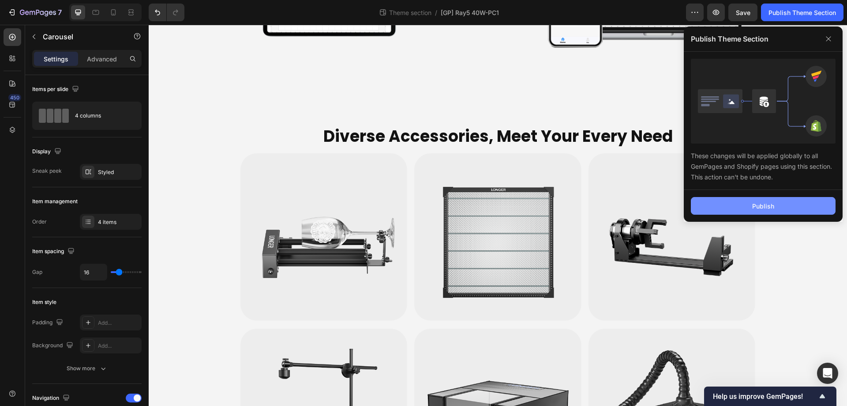
click at [789, 202] on button "Publish" at bounding box center [763, 206] width 145 height 18
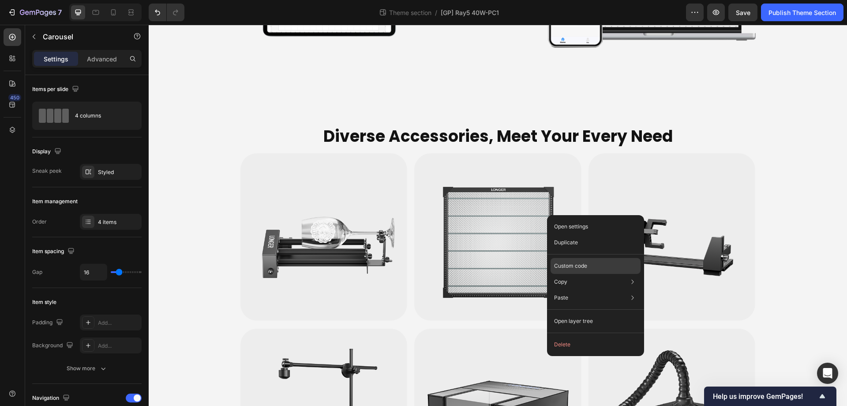
click at [564, 260] on div "Custom code" at bounding box center [596, 266] width 90 height 16
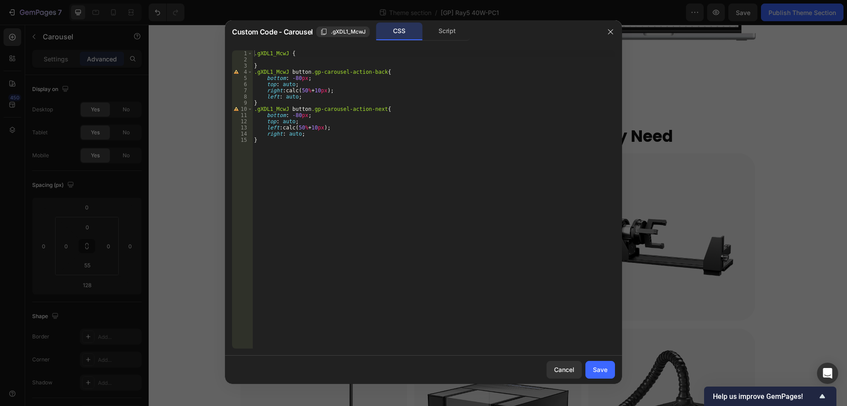
click at [305, 76] on div ".gXDL1_McwJ { } .gXDL1_McwJ button .gp-carousel-action-back { bottom : -80 px ;…" at bounding box center [433, 205] width 363 height 310
click at [333, 89] on div ".gXDL1_McwJ { } .gXDL1_McwJ button .gp-carousel-action-back { bottom : -80 px !…" at bounding box center [433, 205] width 363 height 310
click at [295, 96] on div ".gXDL1_McwJ { } .gXDL1_McwJ button .gp-carousel-action-back { bottom : -80 px !…" at bounding box center [433, 205] width 363 height 310
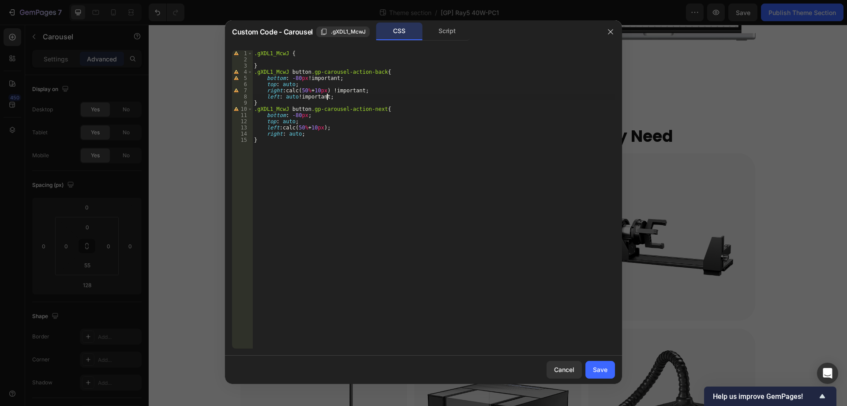
click at [292, 84] on div ".gXDL1_McwJ { } .gXDL1_McwJ button .gp-carousel-action-back { bottom : -80 px !…" at bounding box center [433, 205] width 363 height 310
click at [329, 128] on div ".gXDL1_McwJ { } .gXDL1_McwJ button .gp-carousel-action-back { bottom : -80 px !…" at bounding box center [433, 205] width 363 height 310
click at [292, 120] on div ".gXDL1_McwJ { } .gXDL1_McwJ button .gp-carousel-action-back { bottom : -80 px !…" at bounding box center [433, 205] width 363 height 310
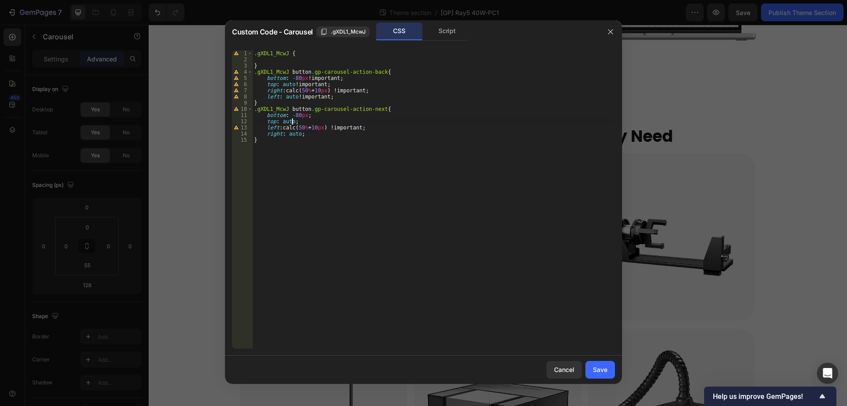
scroll to position [0, 3]
click at [305, 116] on div ".gXDL1_McwJ { } .gXDL1_McwJ button .gp-carousel-action-back { bottom : -80 px !…" at bounding box center [433, 205] width 363 height 310
click at [298, 132] on div ".gXDL1_McwJ { } .gXDL1_McwJ button .gp-carousel-action-back { bottom : -80 px !…" at bounding box center [433, 205] width 363 height 310
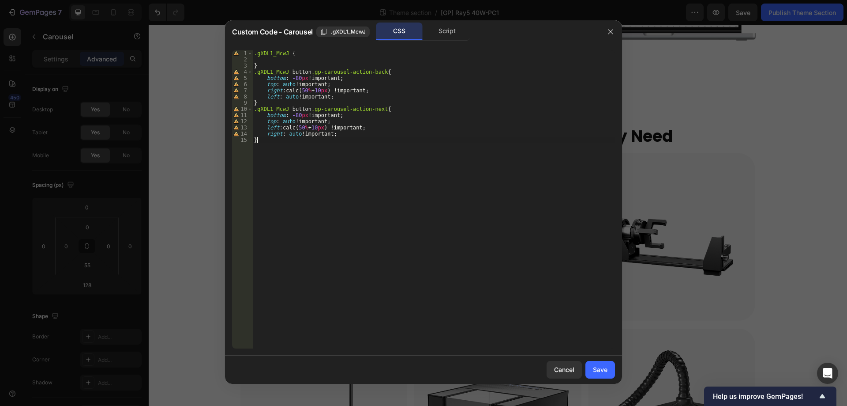
click at [371, 156] on div ".gXDL1_McwJ { } .gXDL1_McwJ button .gp-carousel-action-back { bottom : -80 px !…" at bounding box center [433, 205] width 363 height 310
type textarea "}"
drag, startPoint x: 599, startPoint y: 372, endPoint x: 489, endPoint y: 225, distance: 183.5
click at [599, 372] on div "Save" at bounding box center [600, 369] width 15 height 9
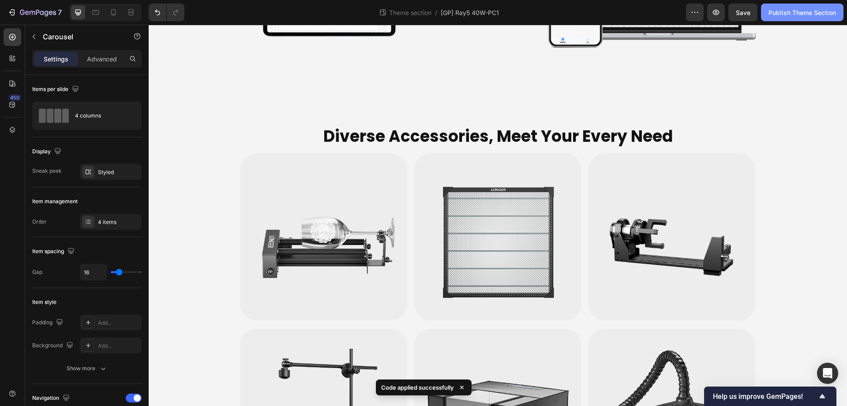
click at [792, 11] on div "Publish Theme Section" at bounding box center [803, 12] width 68 height 9
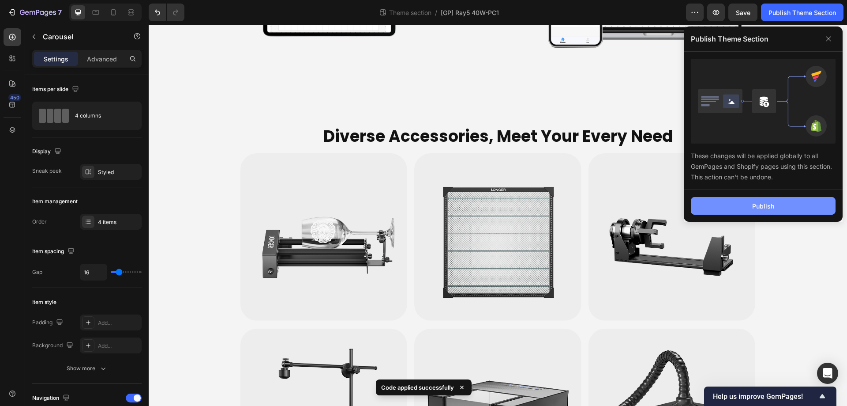
click at [747, 206] on button "Publish" at bounding box center [763, 206] width 145 height 18
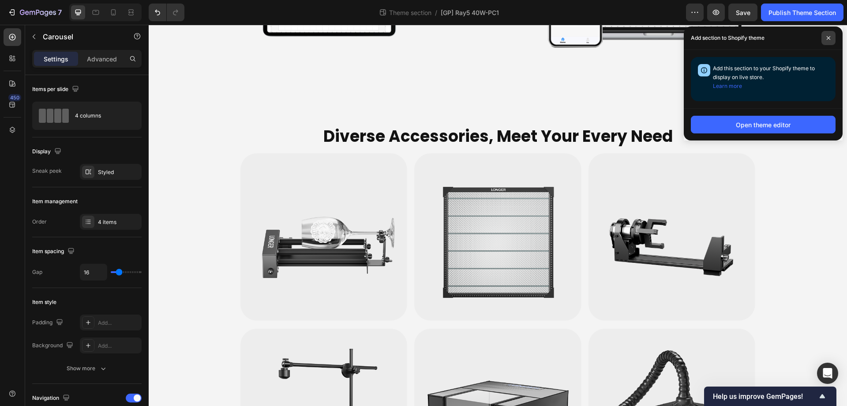
click at [831, 38] on icon at bounding box center [829, 38] width 4 height 4
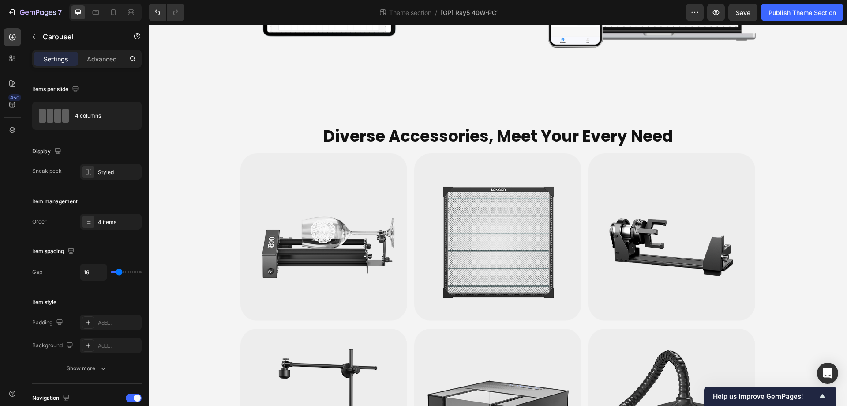
scroll to position [3473, 0]
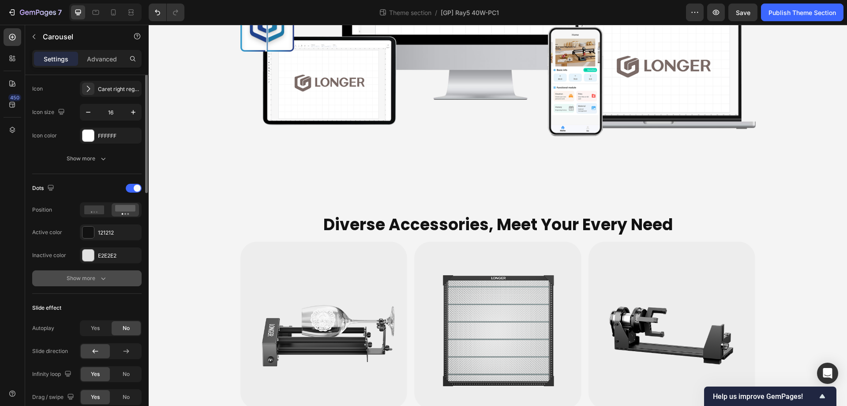
scroll to position [265, 0]
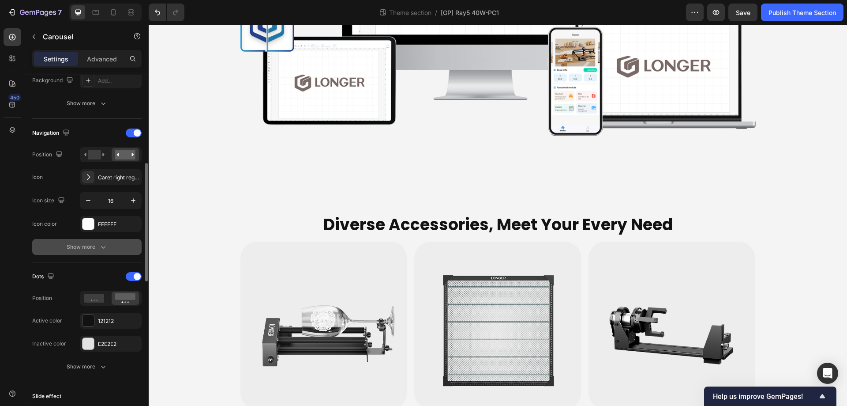
click at [99, 249] on icon "button" at bounding box center [103, 246] width 9 height 9
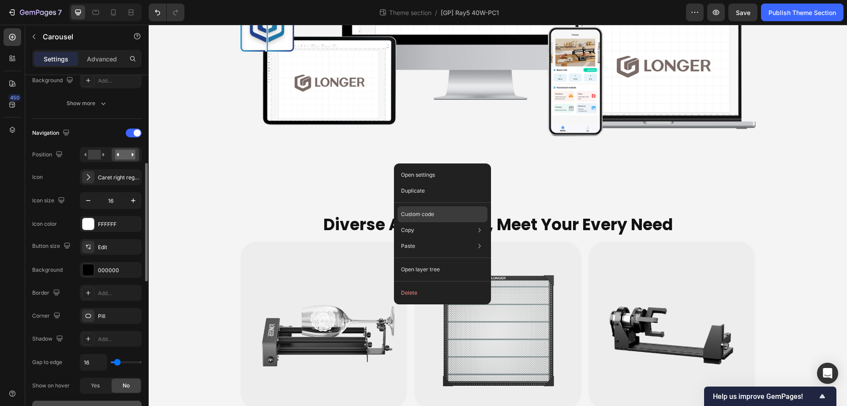
click at [414, 214] on p "Custom code" at bounding box center [417, 214] width 33 height 8
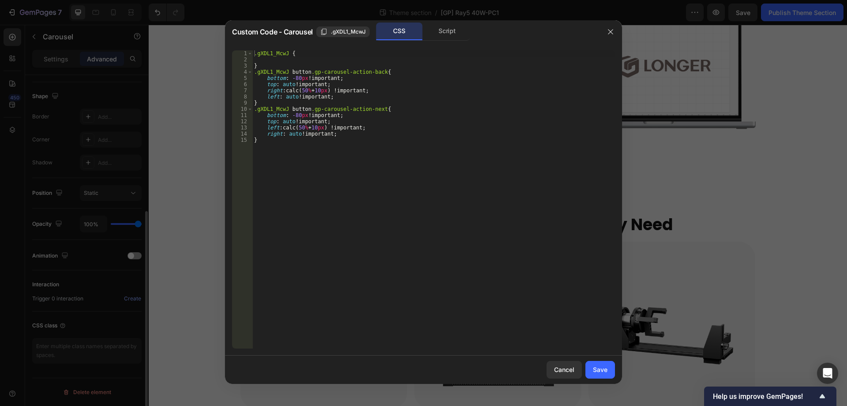
scroll to position [220, 0]
click at [608, 30] on icon "button" at bounding box center [610, 31] width 7 height 7
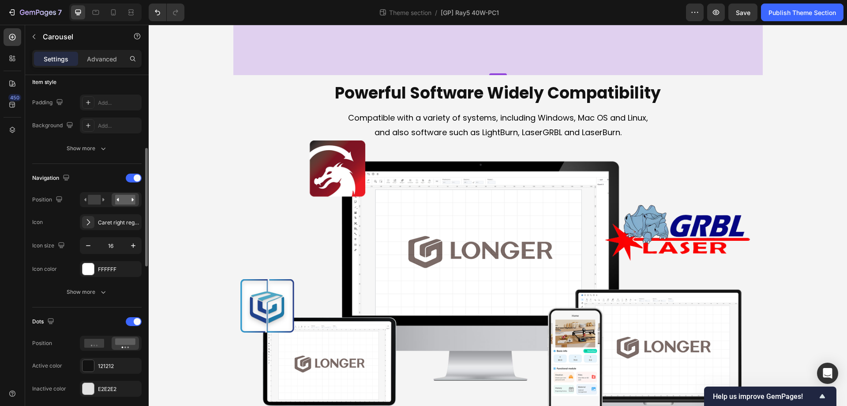
scroll to position [2972, 0]
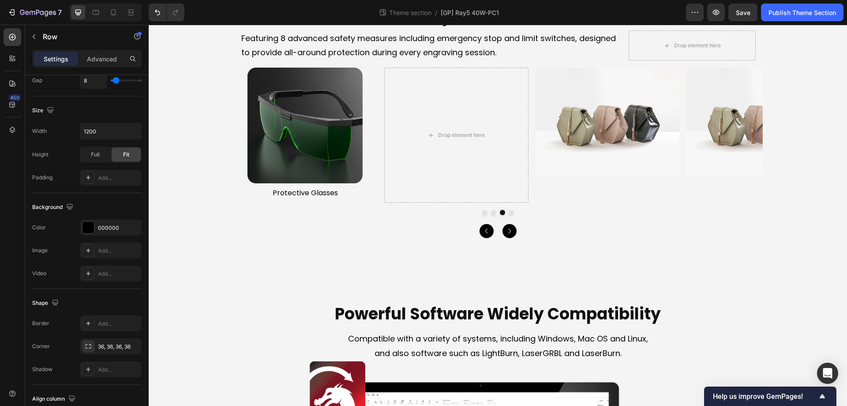
scroll to position [0, 0]
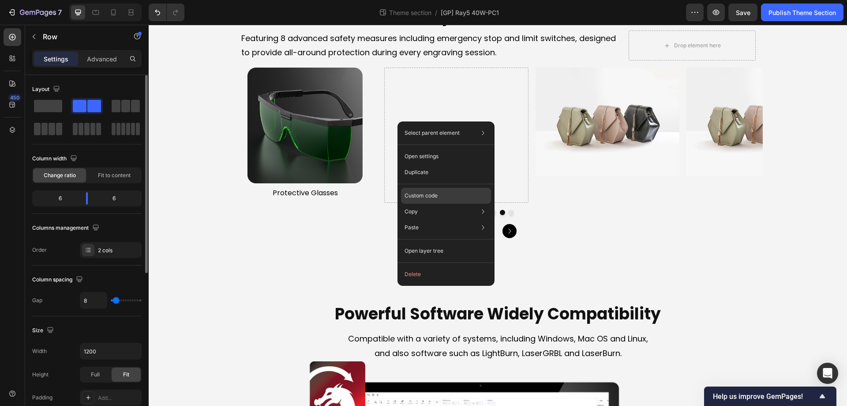
click at [421, 193] on p "Custom code" at bounding box center [421, 196] width 33 height 8
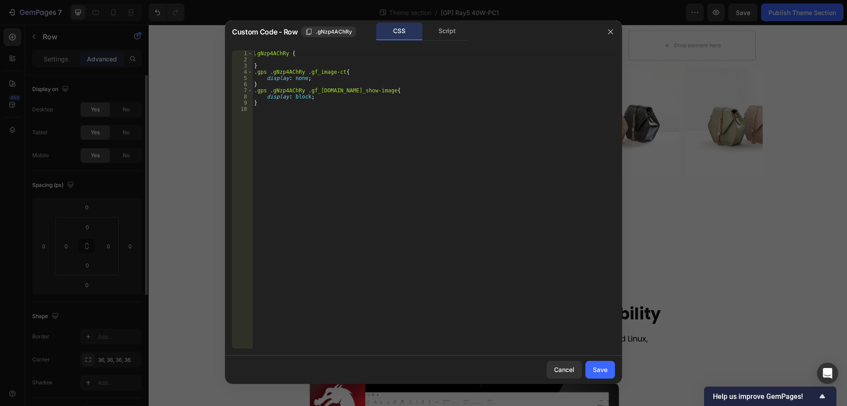
click at [439, 41] on div "CSS Script" at bounding box center [423, 32] width 94 height 18
click at [441, 37] on div "Script" at bounding box center [447, 32] width 46 height 18
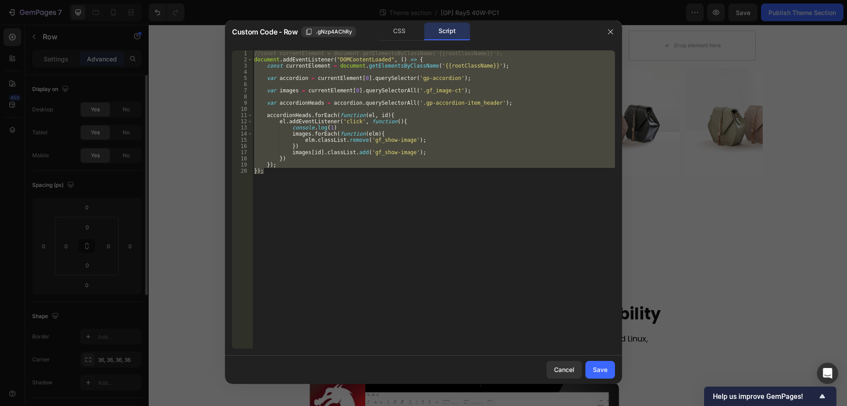
click at [412, 130] on div "//const currentElement = document.getElementsByClassName('{{rootClassName}}'); …" at bounding box center [433, 199] width 363 height 298
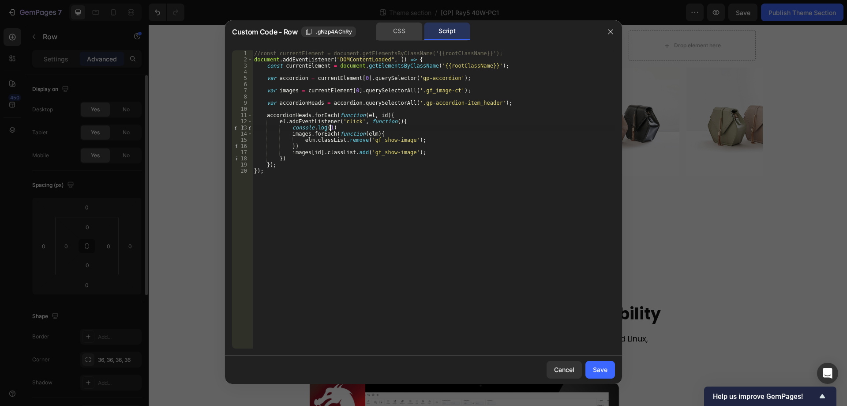
click at [399, 33] on div "CSS" at bounding box center [399, 32] width 46 height 18
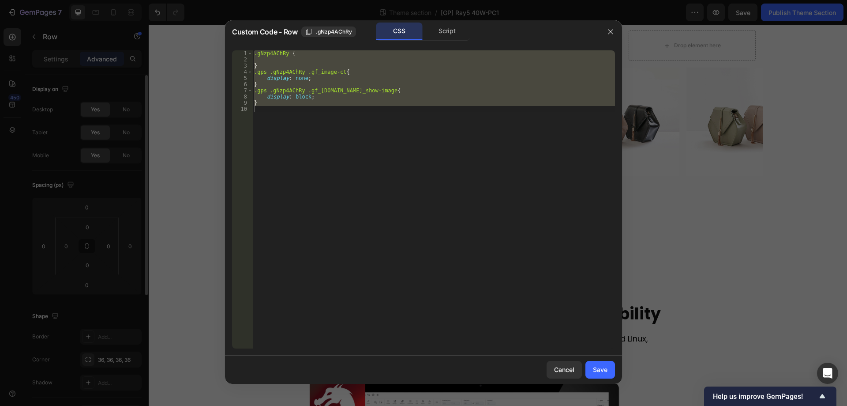
type textarea "}"
click at [420, 123] on div ".gNzp4AChRy { } .gps .gNzp4AChRy .gf_image-ct { display : none ; } .gps .gNzp4A…" at bounding box center [433, 199] width 363 height 298
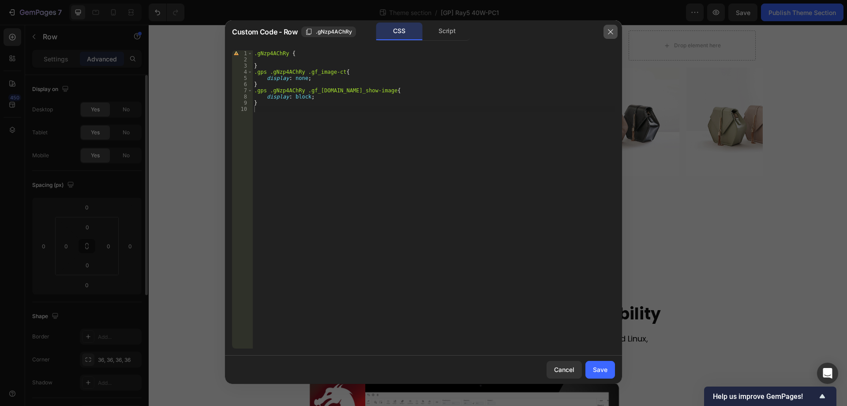
drag, startPoint x: 610, startPoint y: 35, endPoint x: 237, endPoint y: 101, distance: 378.3
click at [610, 35] on icon "button" at bounding box center [610, 31] width 7 height 7
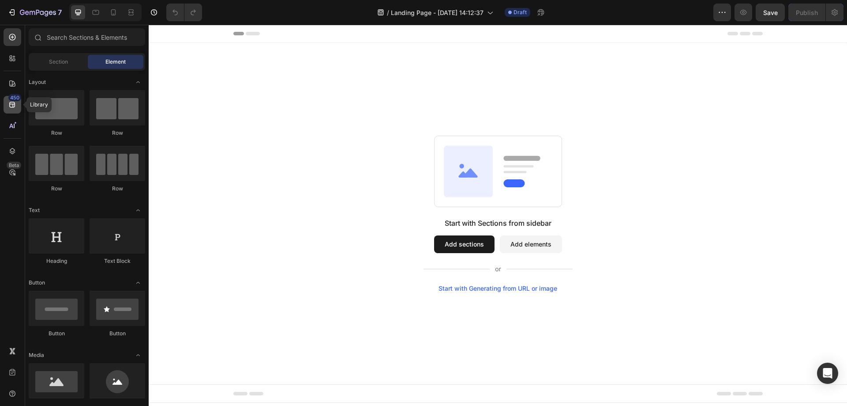
click at [6, 107] on div "450" at bounding box center [13, 105] width 18 height 18
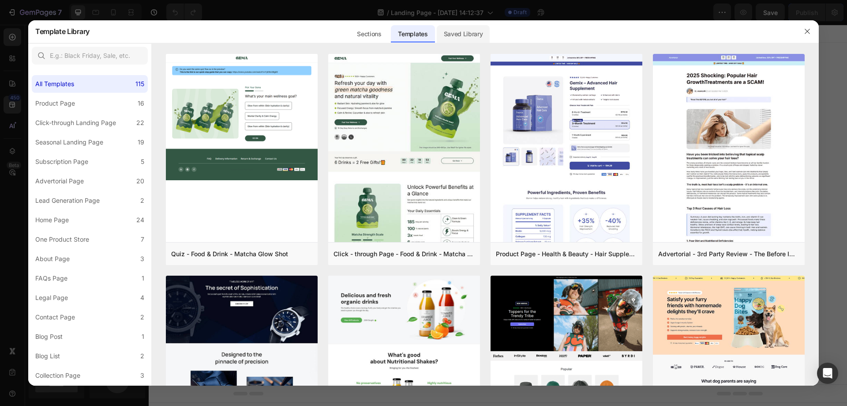
click at [464, 30] on div "Saved Library" at bounding box center [463, 34] width 53 height 18
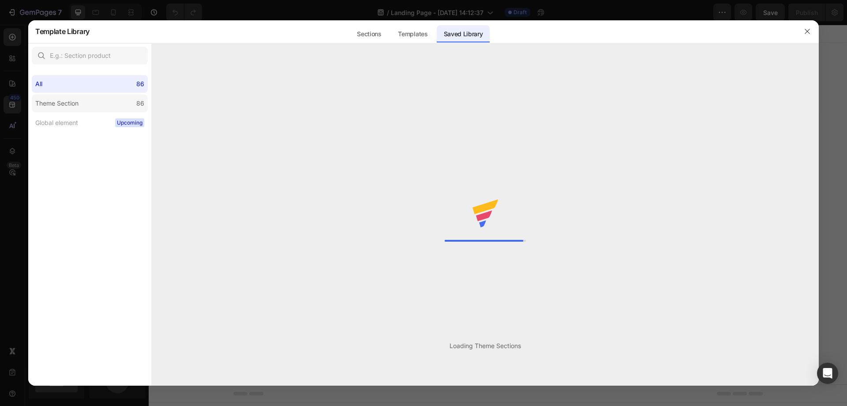
click at [81, 106] on div "Theme Section" at bounding box center [58, 103] width 47 height 11
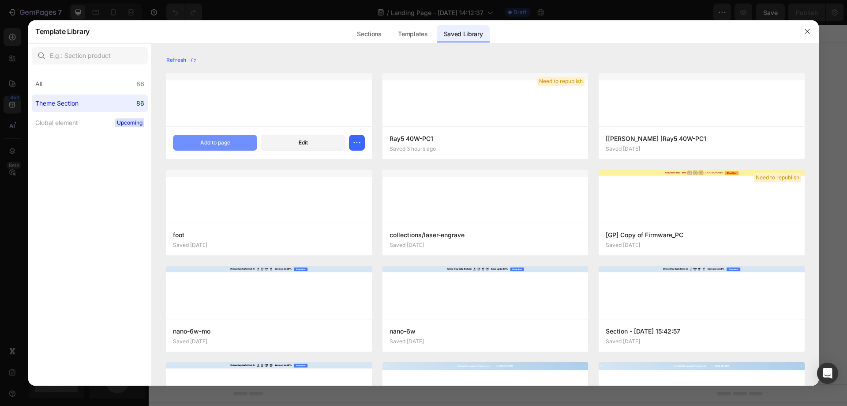
click at [229, 140] on div "Add to page" at bounding box center [215, 143] width 30 height 8
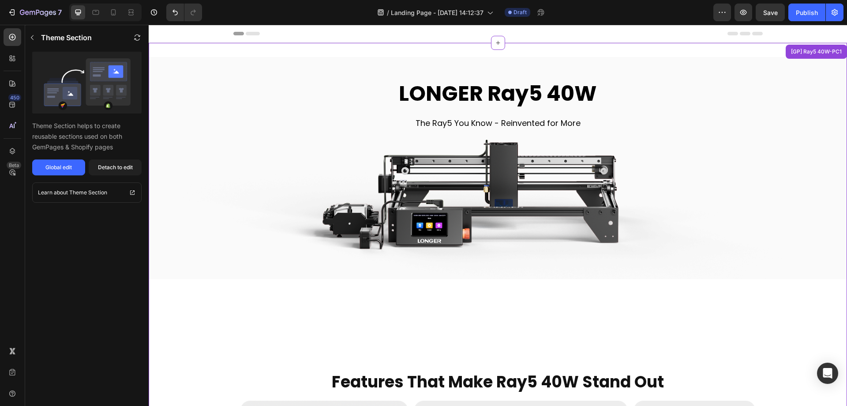
scroll to position [18, 0]
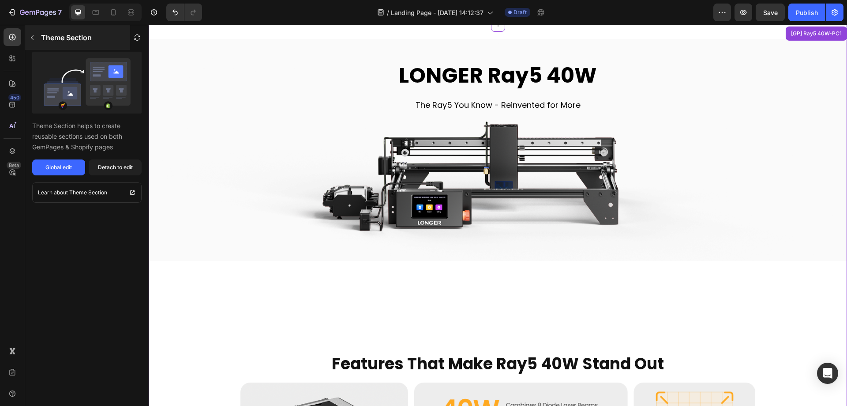
click at [29, 38] on icon "button" at bounding box center [32, 37] width 7 height 7
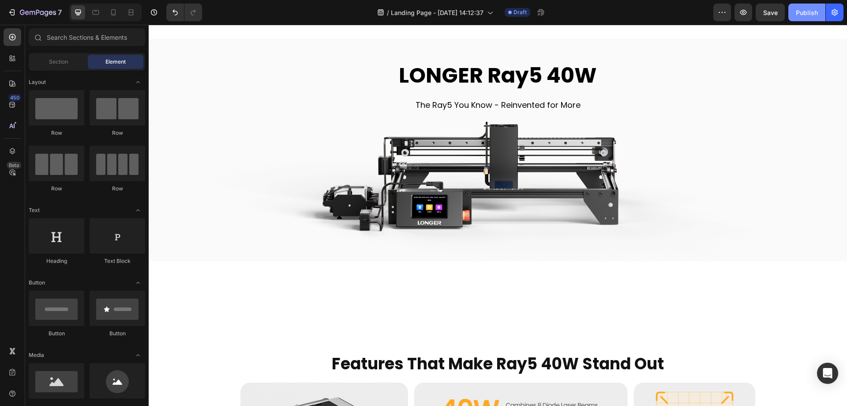
click at [802, 11] on div "Publish" at bounding box center [807, 12] width 22 height 9
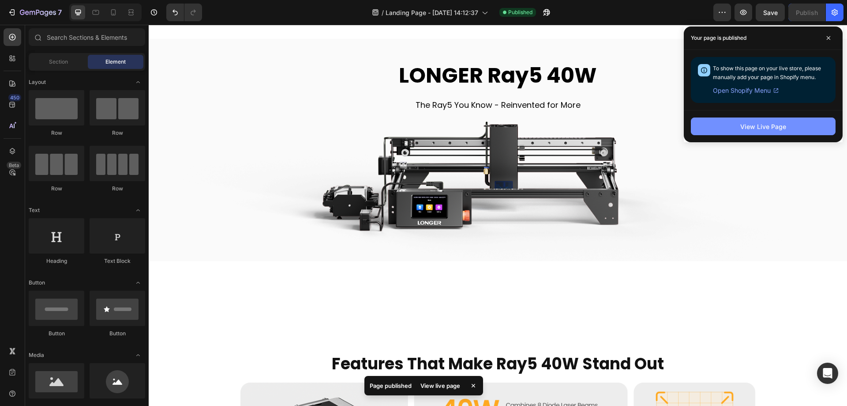
click at [729, 124] on button "View Live Page" at bounding box center [763, 126] width 145 height 18
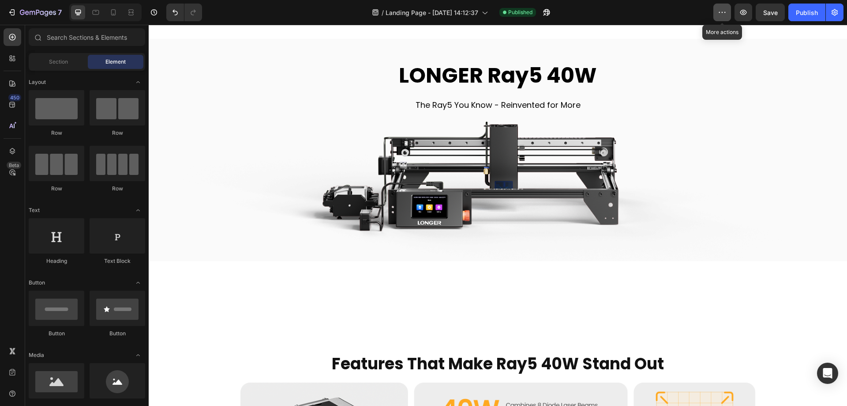
click at [720, 14] on icon "button" at bounding box center [722, 12] width 9 height 9
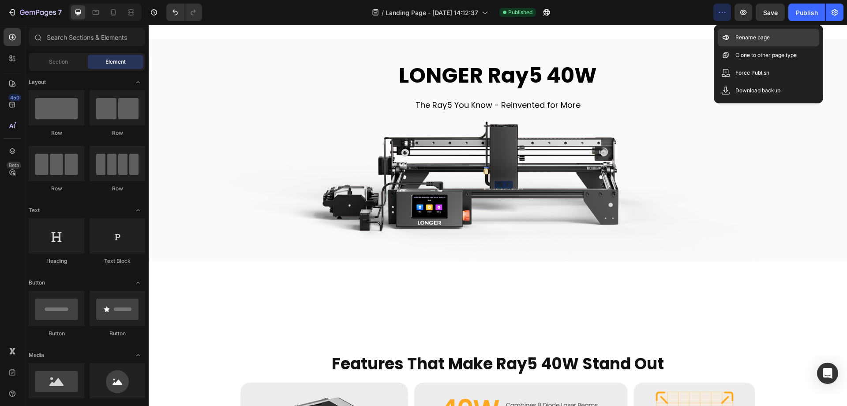
click at [740, 38] on p "Rename page" at bounding box center [753, 37] width 34 height 9
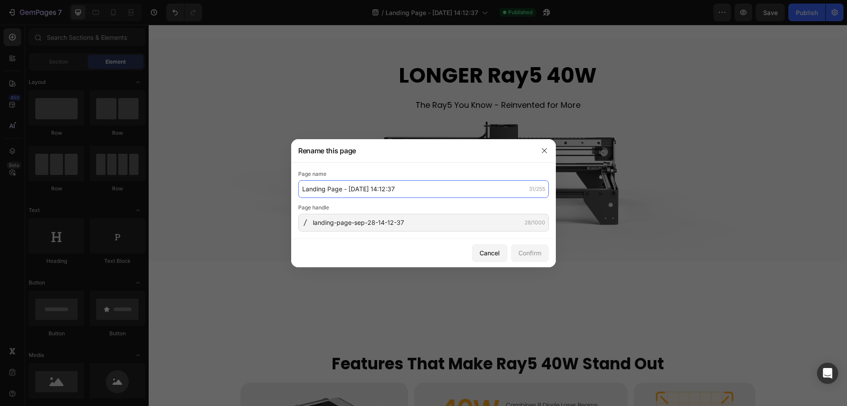
click at [447, 185] on input "Landing Page - Sep 28, 14:12:37" at bounding box center [423, 189] width 251 height 18
type input "GP Check"
click at [531, 259] on button "Confirm" at bounding box center [530, 253] width 38 height 18
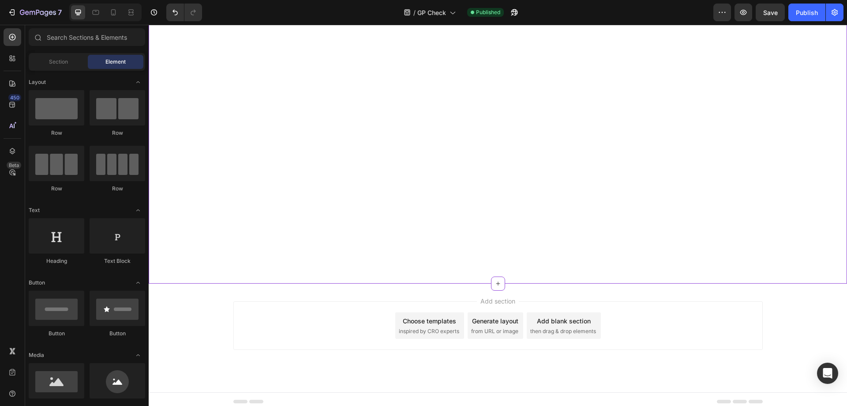
scroll to position [3019, 0]
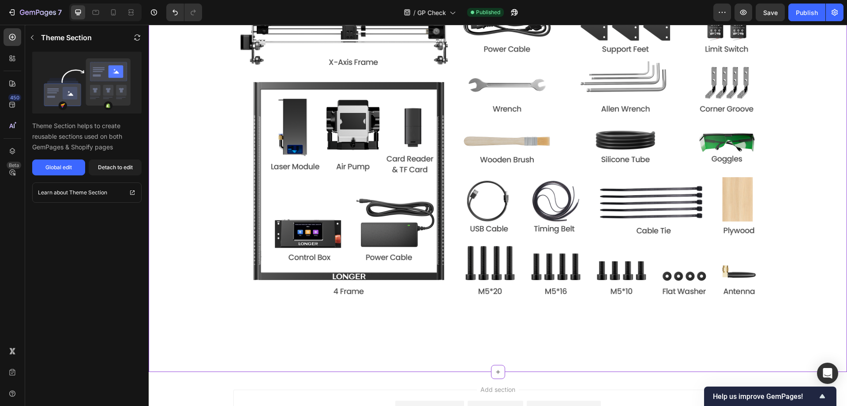
scroll to position [3108, 0]
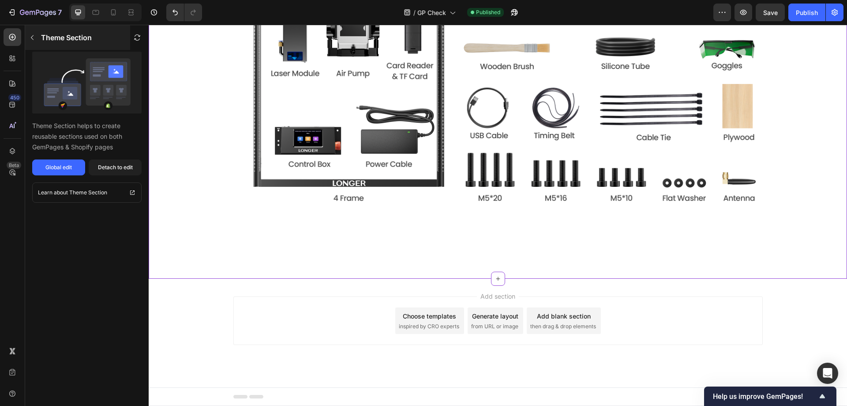
click at [36, 36] on button "button" at bounding box center [32, 37] width 14 height 14
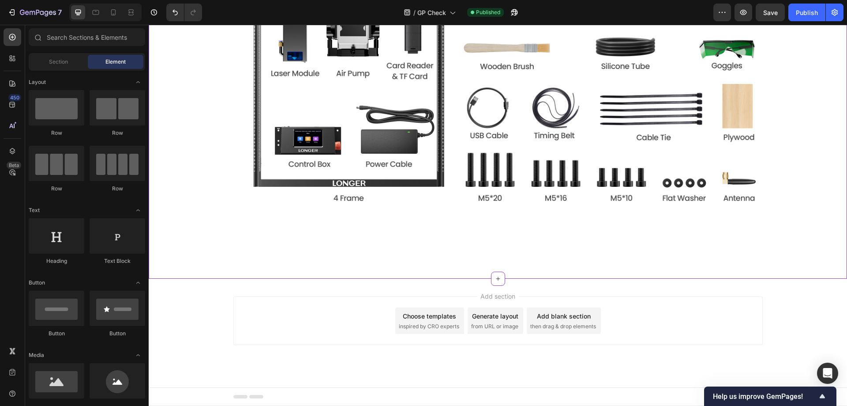
scroll to position [2975, 0]
